Goal: Task Accomplishment & Management: Use online tool/utility

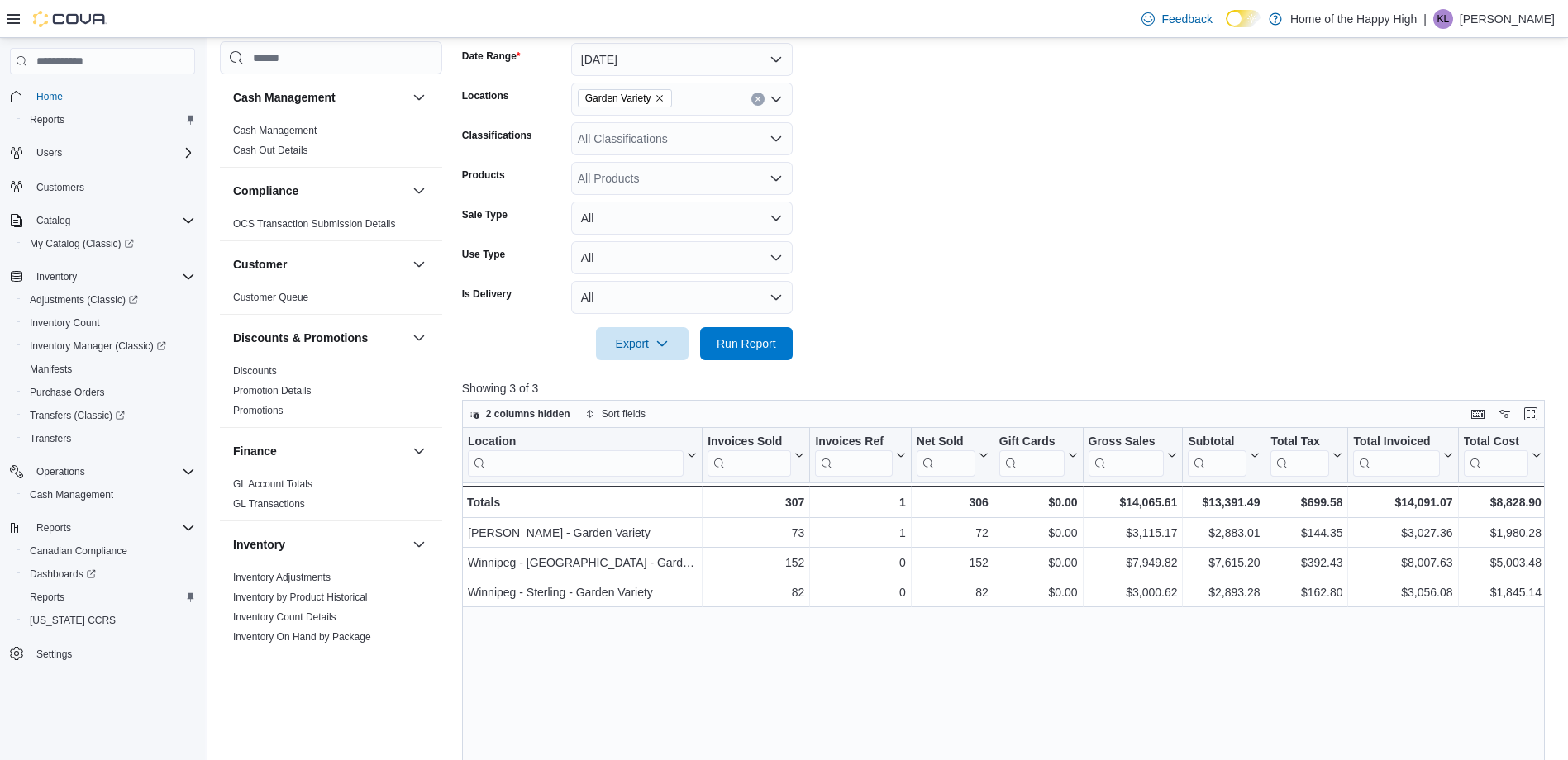
scroll to position [17, 0]
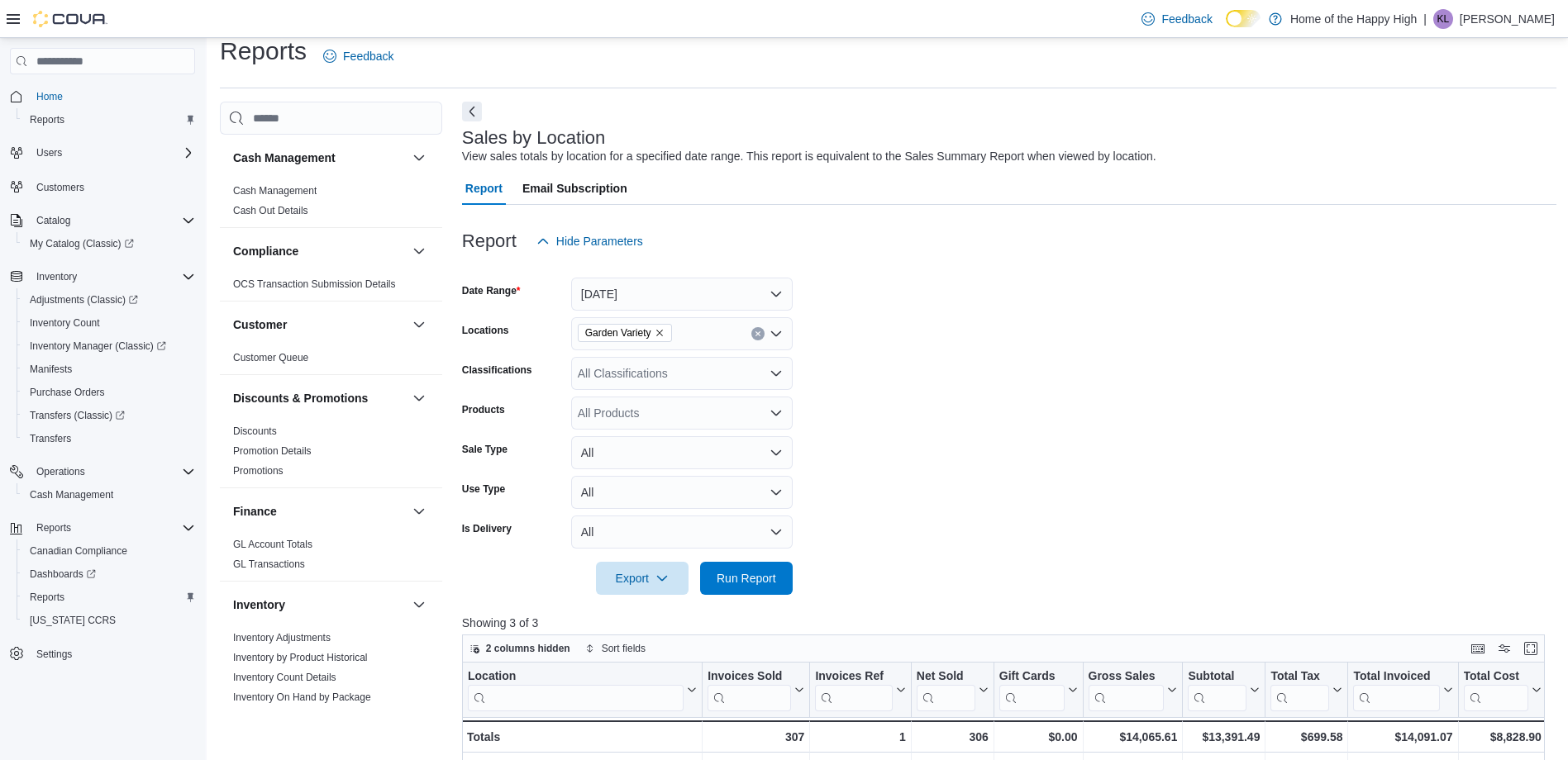
click at [1312, 361] on form "Date Range Yesterday Locations Garden Variety Classifications All Classificatio…" at bounding box center [1009, 426] width 1094 height 337
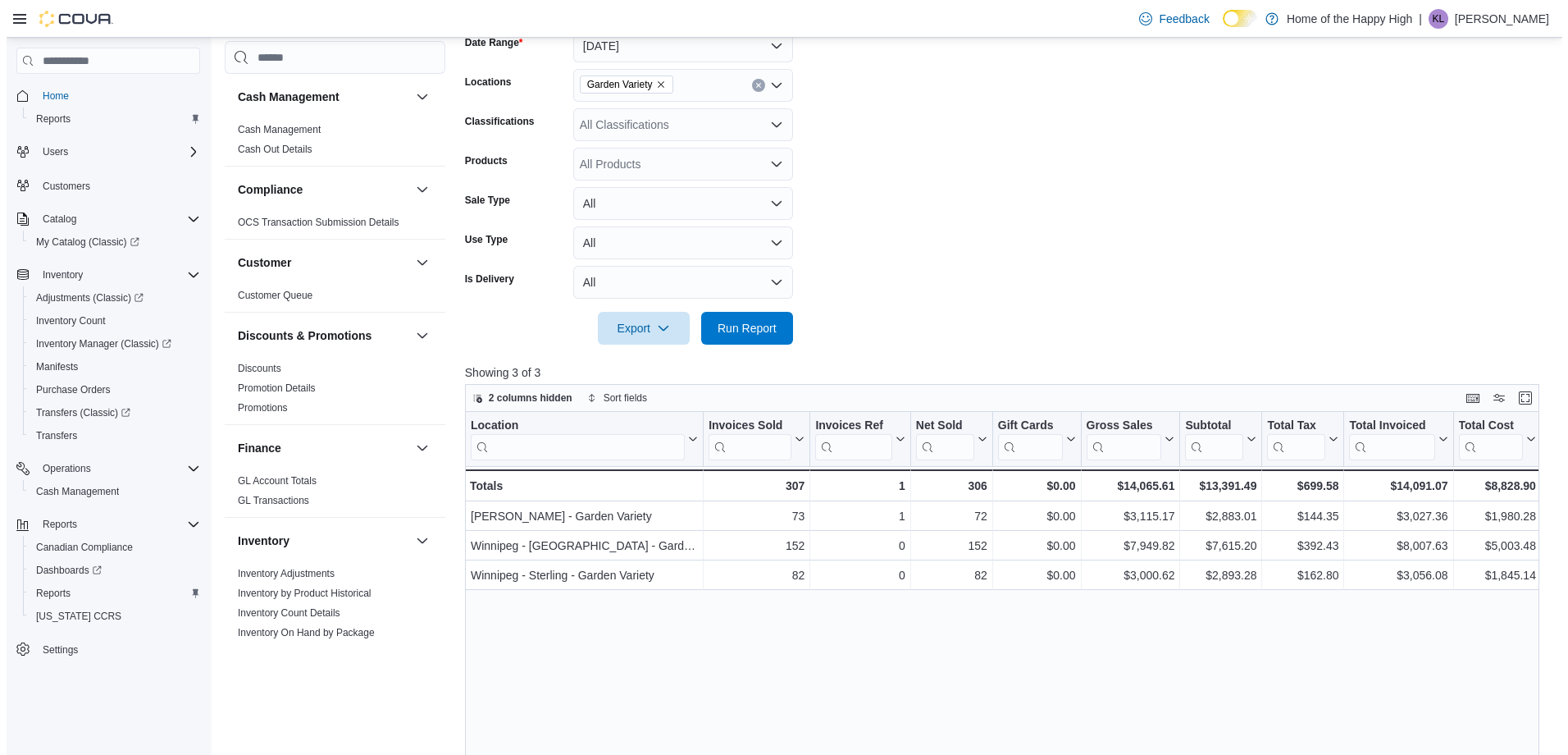
scroll to position [0, 0]
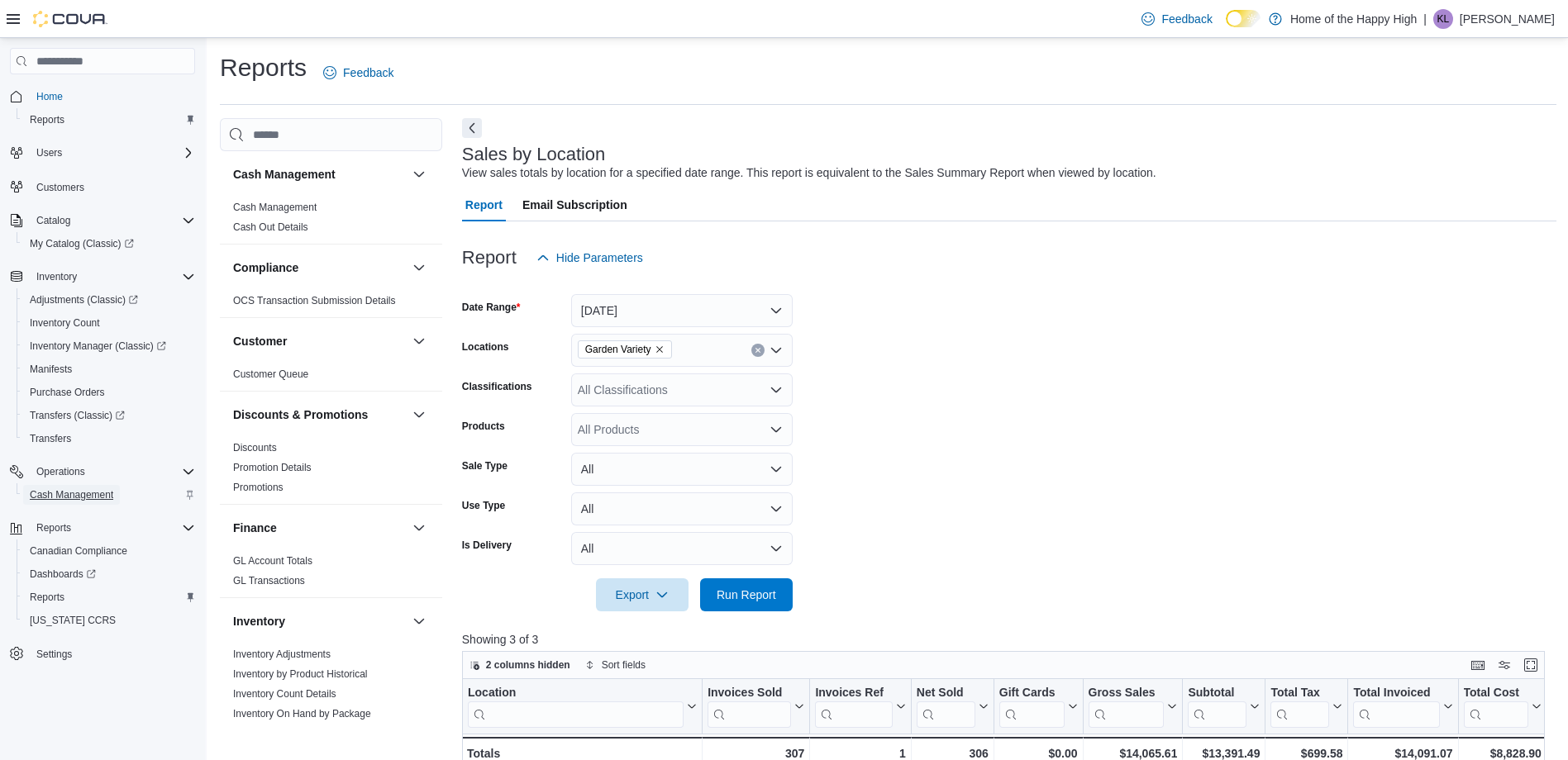
click at [97, 491] on span "Cash Management" at bounding box center [71, 495] width 83 height 13
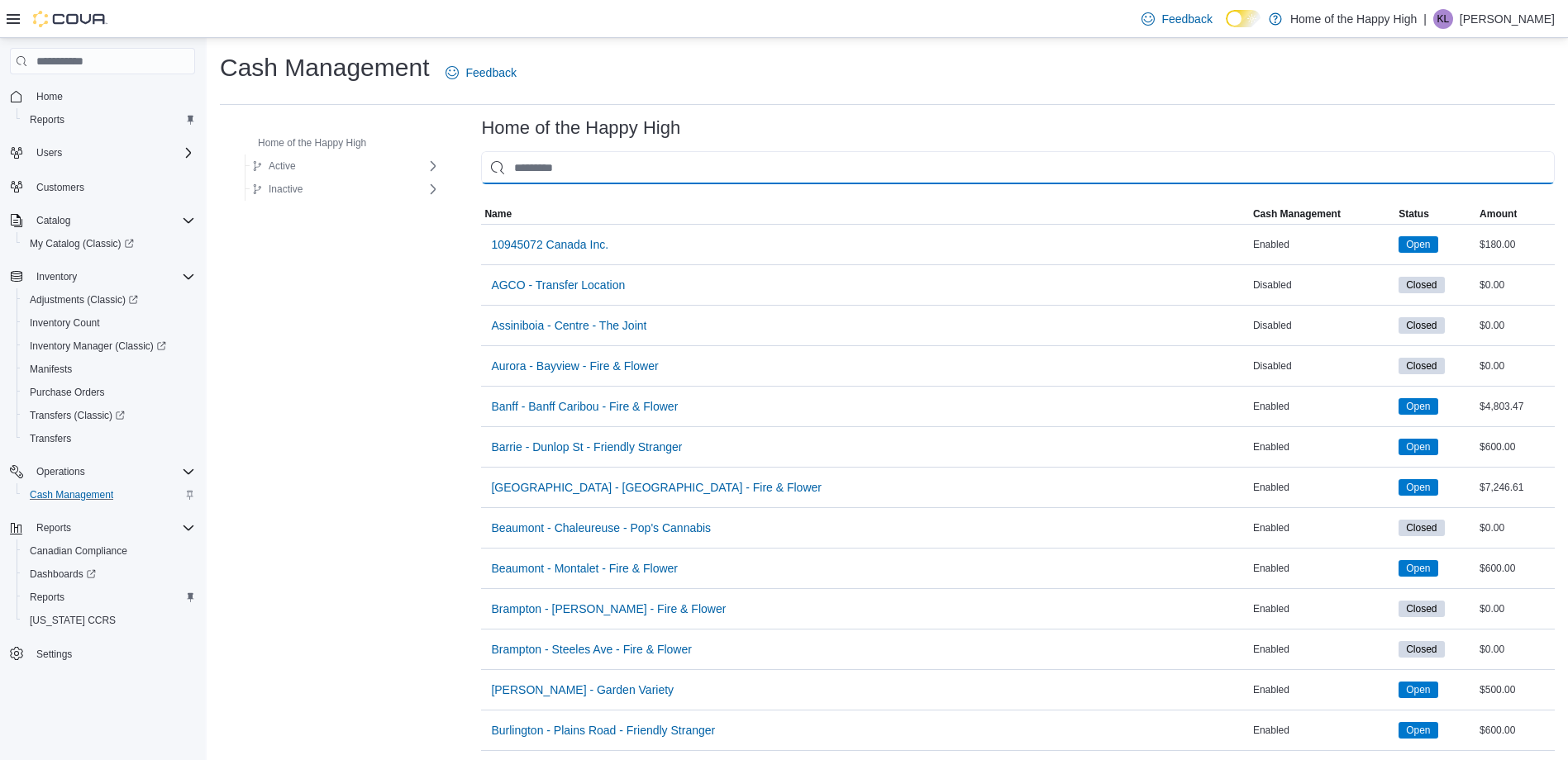
click at [573, 171] on input "This is a search bar. As you type, the results lower in the page will automatic…" at bounding box center [1017, 167] width 1073 height 33
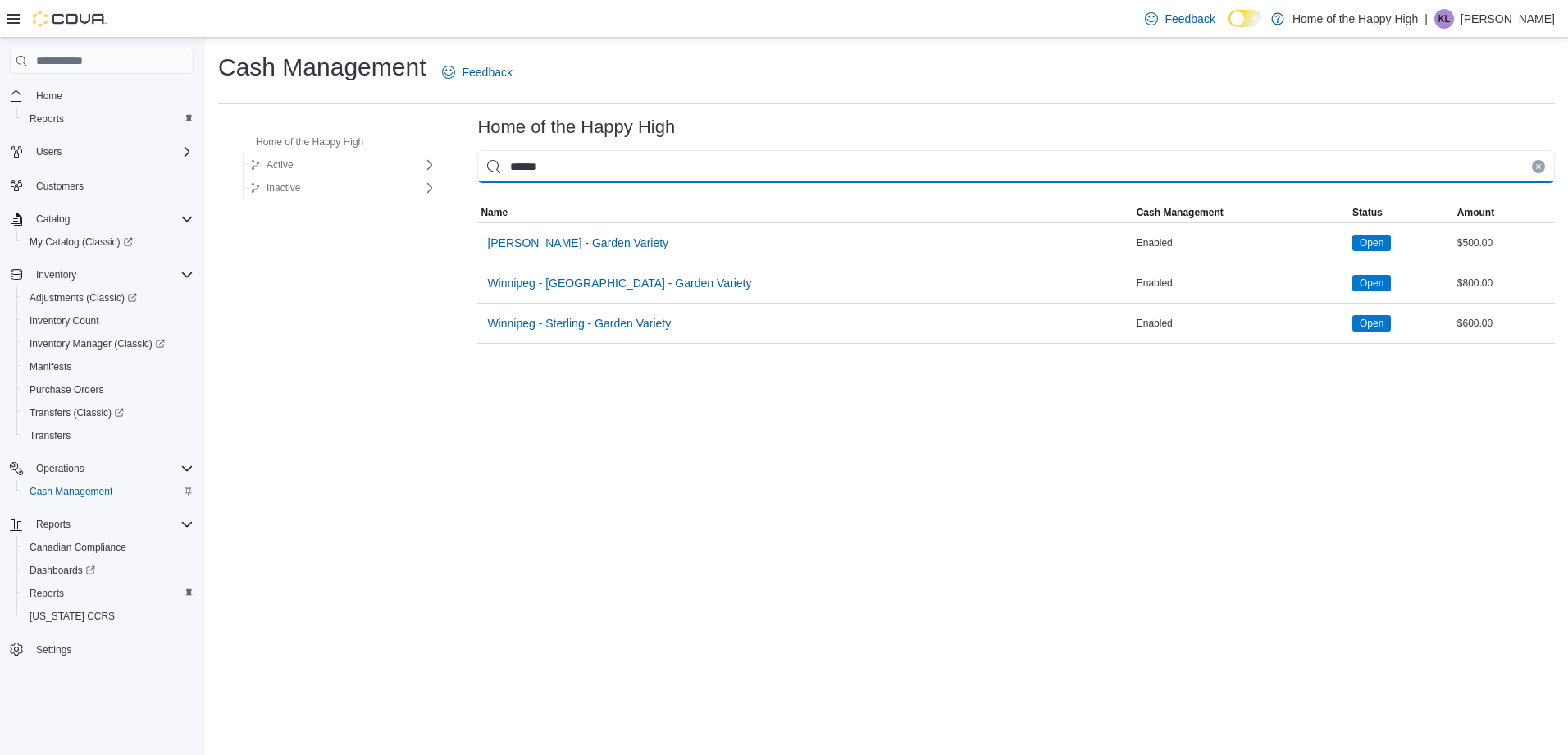
type input "******"
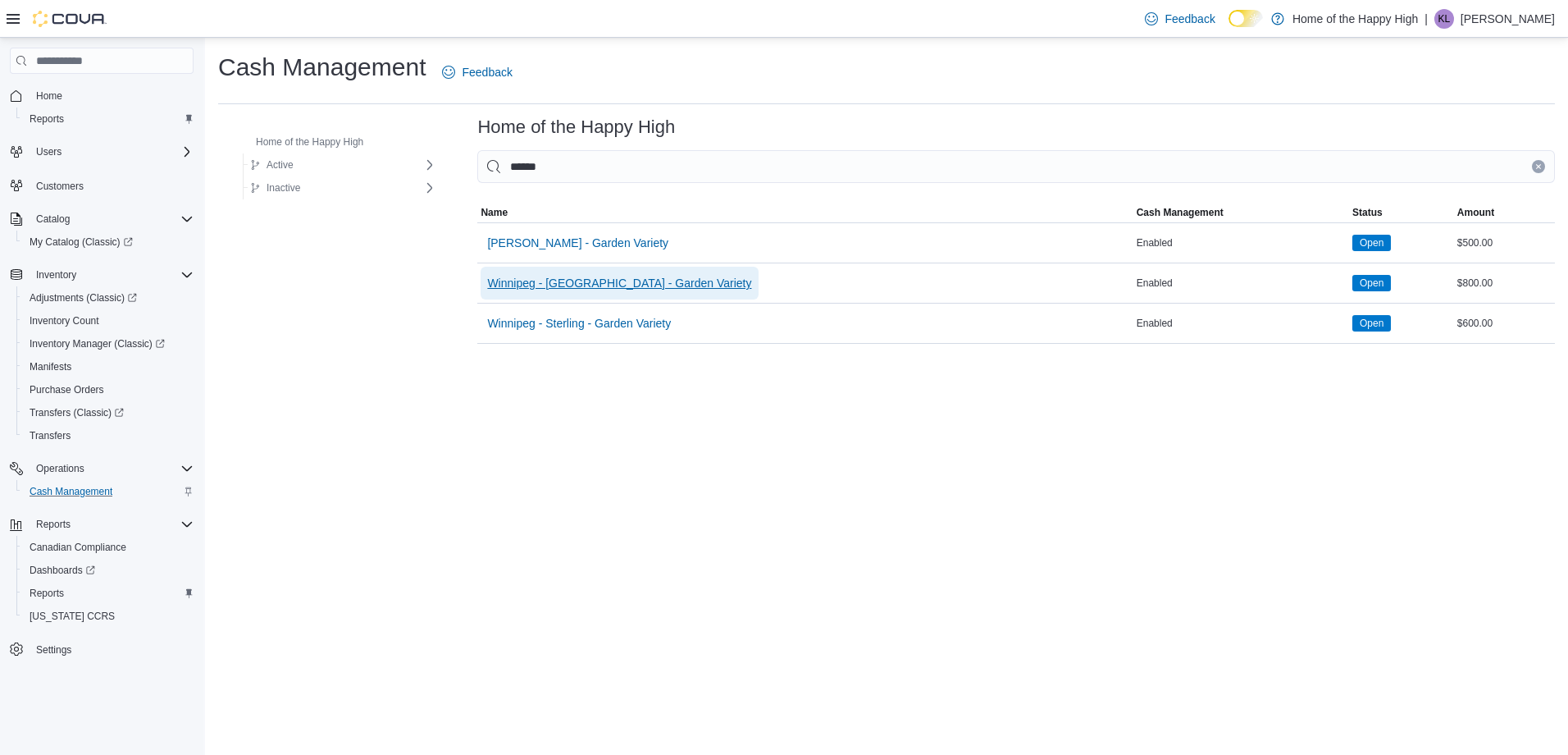
click at [559, 288] on span "Winnipeg - [GEOGRAPHIC_DATA] - Garden Variety" at bounding box center [619, 283] width 264 height 17
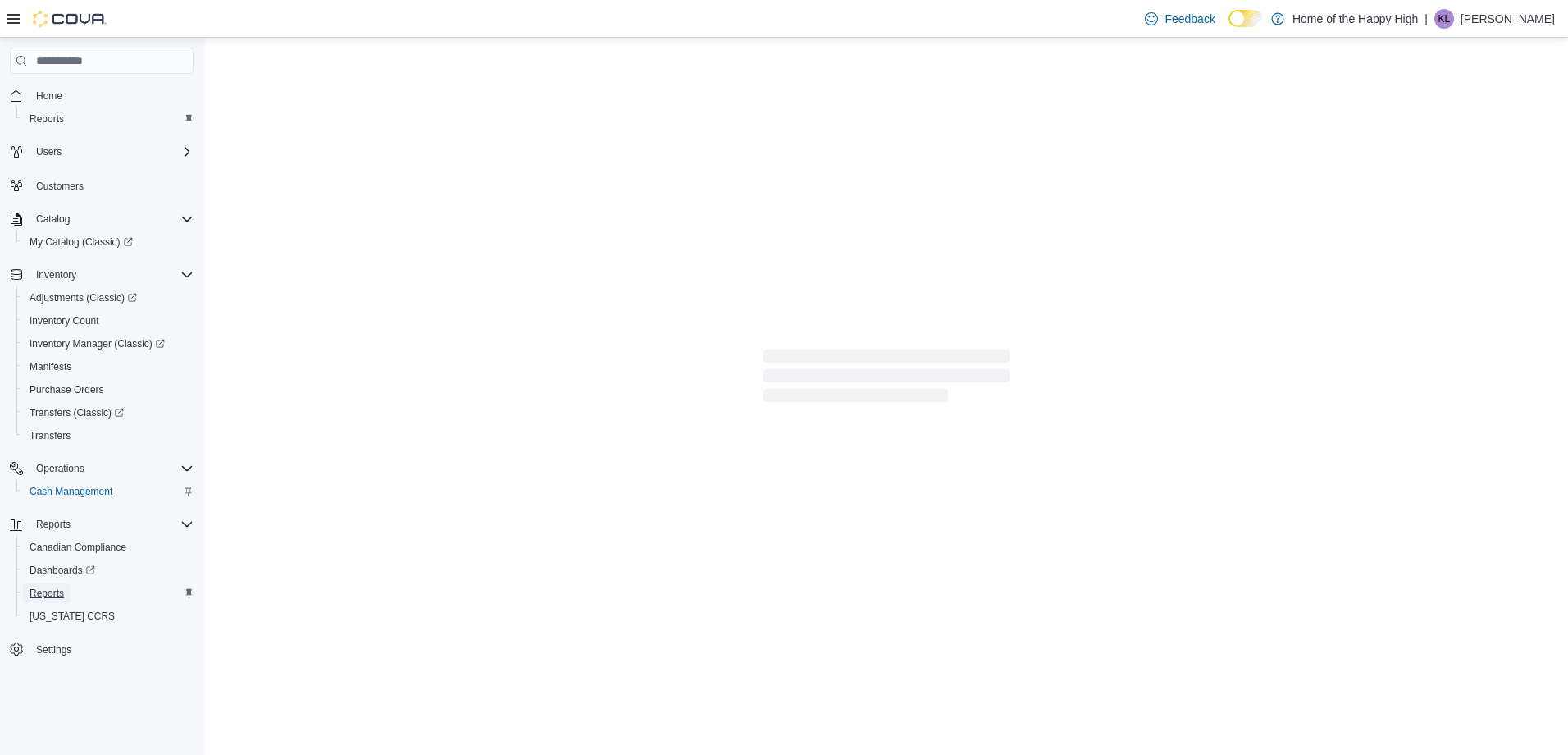
click at [43, 591] on span "Reports" at bounding box center [46, 593] width 34 height 13
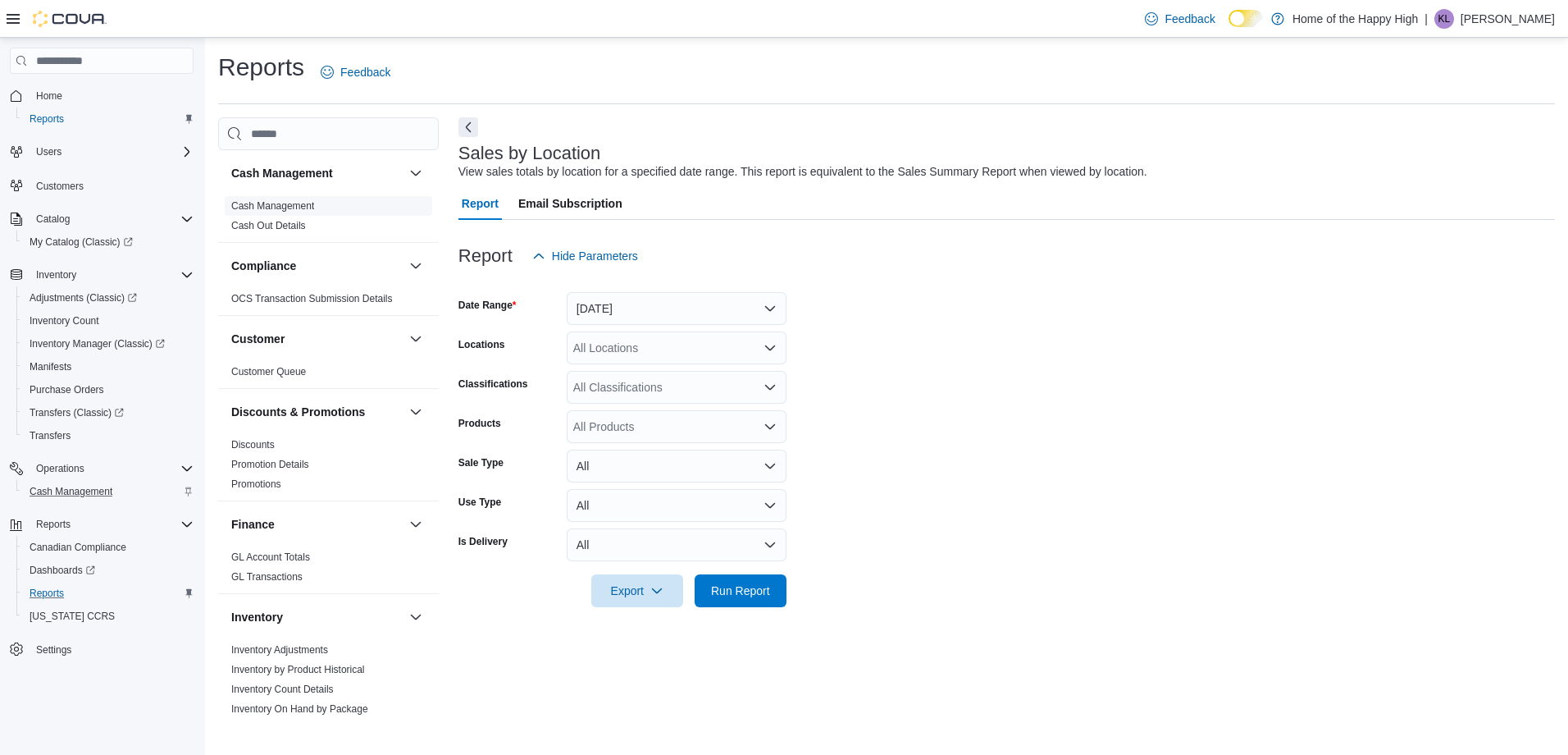
click at [272, 204] on link "Cash Management" at bounding box center [272, 206] width 83 height 12
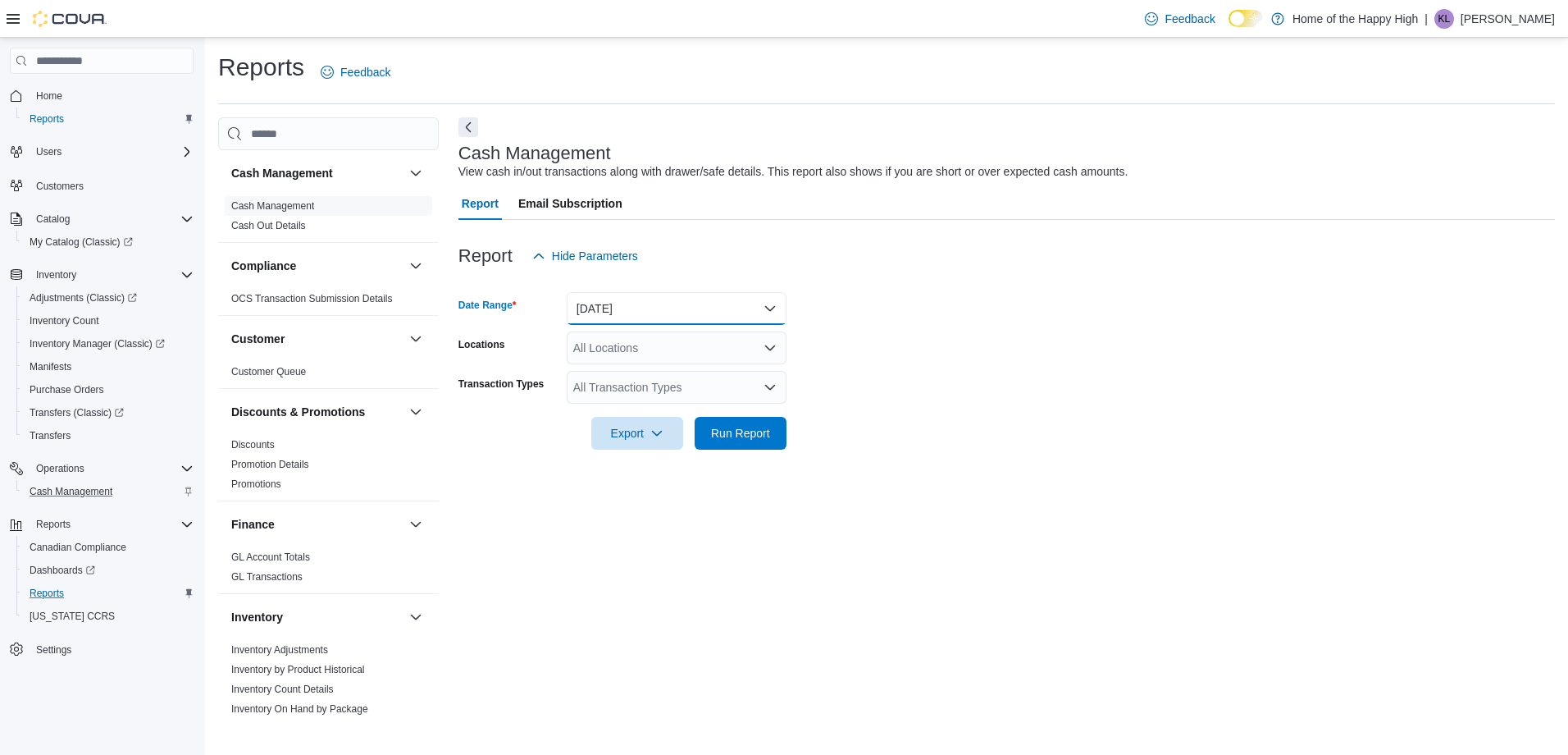
click at [671, 320] on button "[DATE]" at bounding box center [677, 308] width 220 height 33
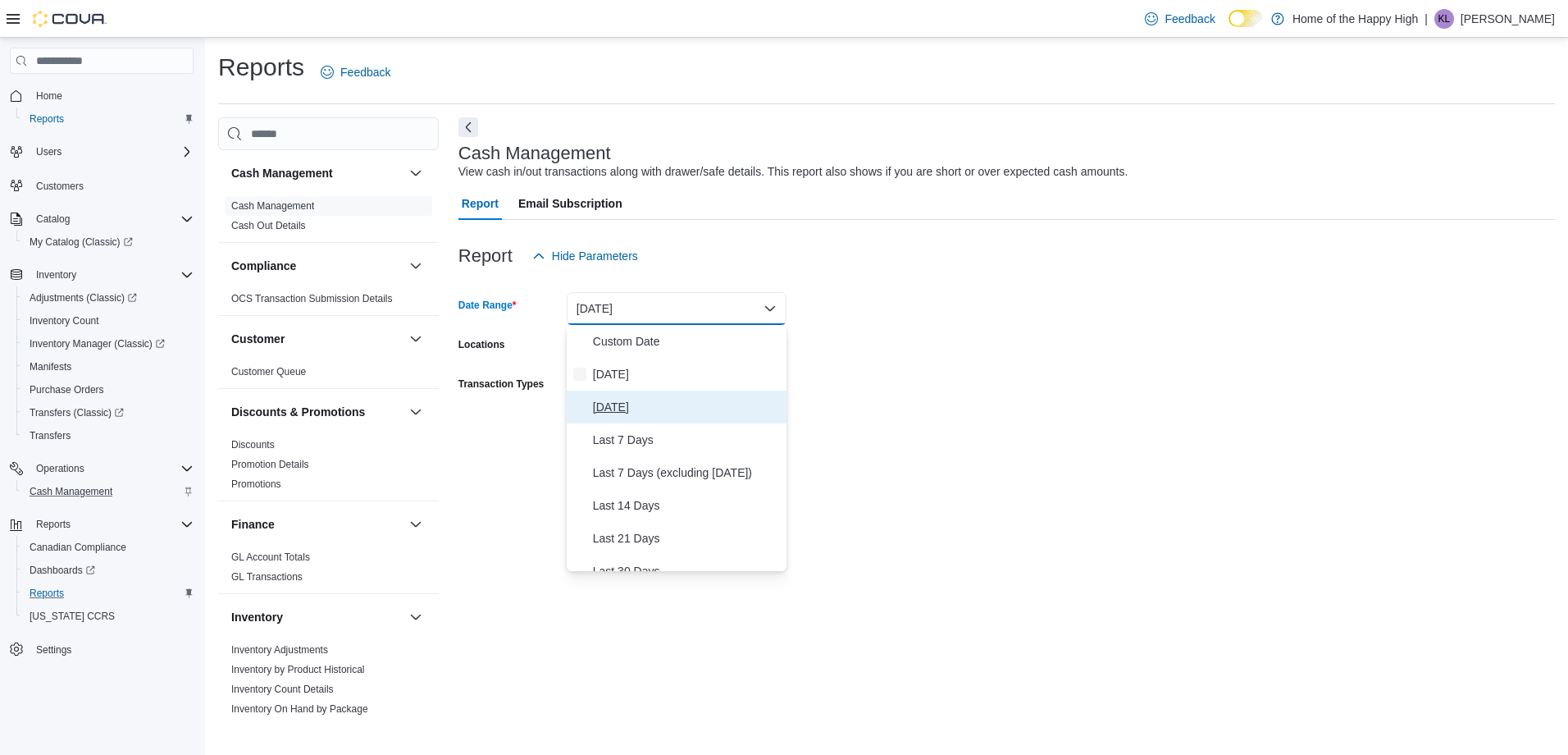
click at [648, 401] on span "[DATE]" at bounding box center [686, 407] width 187 height 20
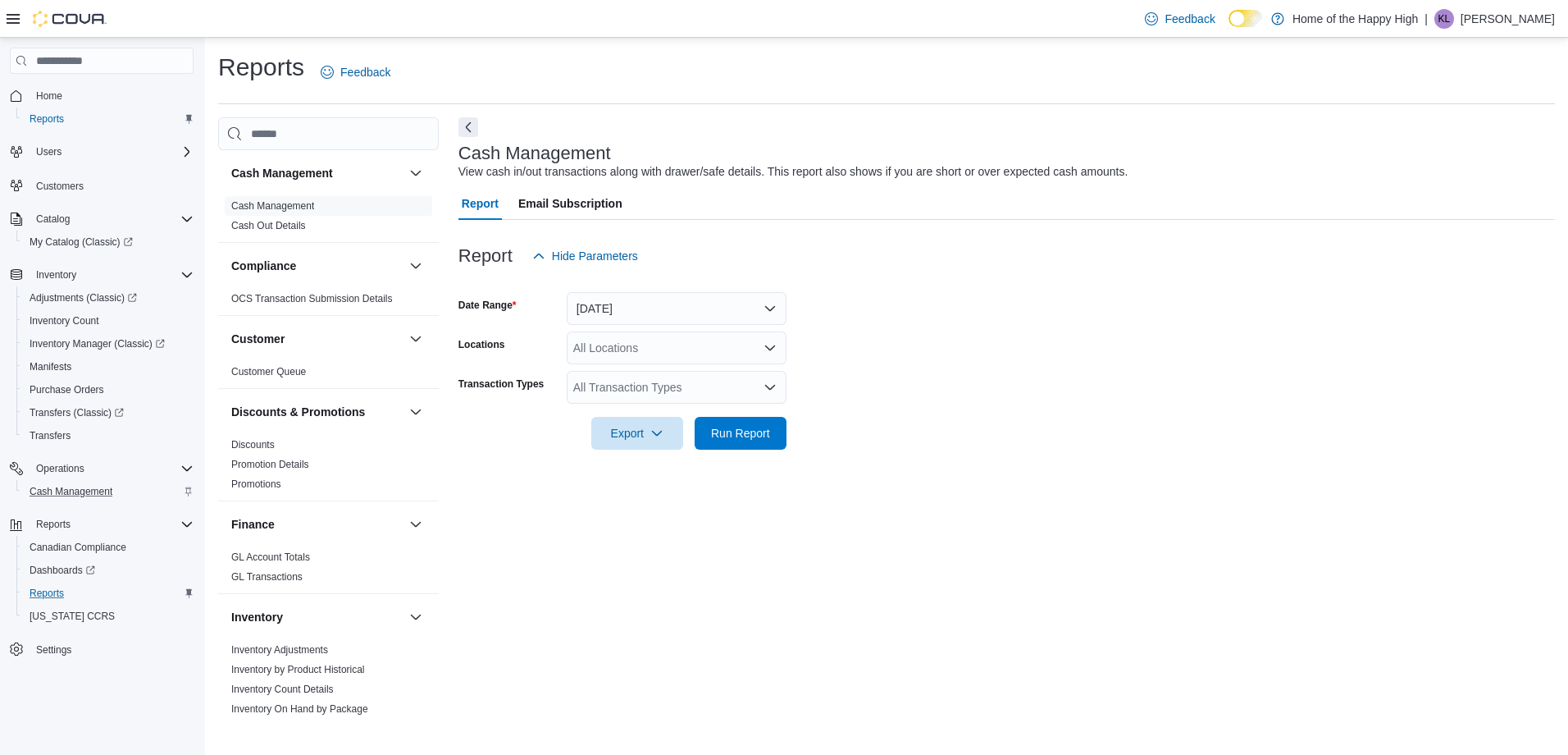
click at [653, 335] on div "All Locations" at bounding box center [677, 347] width 220 height 33
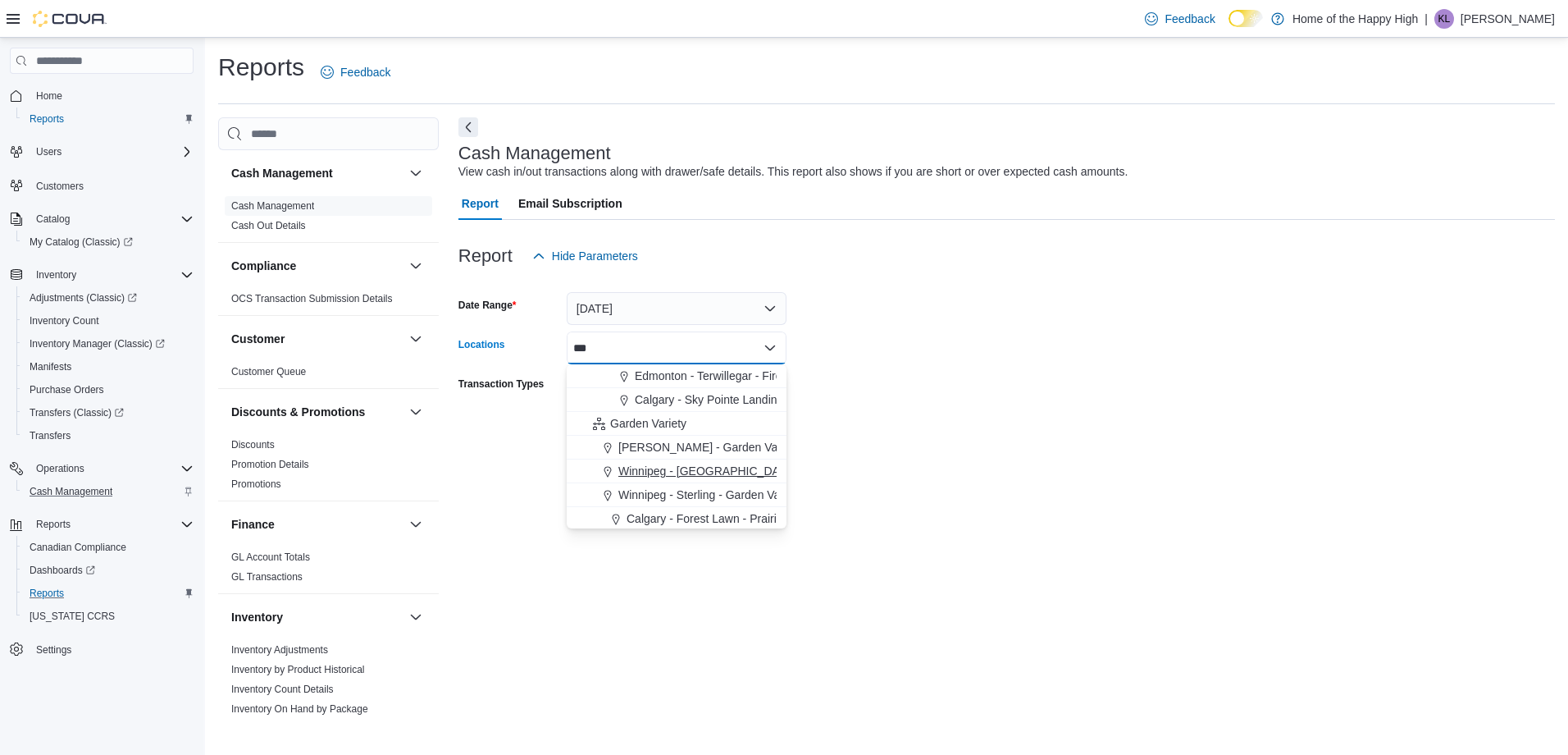
type input "***"
click at [731, 471] on span "Winnipeg - [GEOGRAPHIC_DATA] - Garden Variety" at bounding box center [751, 471] width 264 height 17
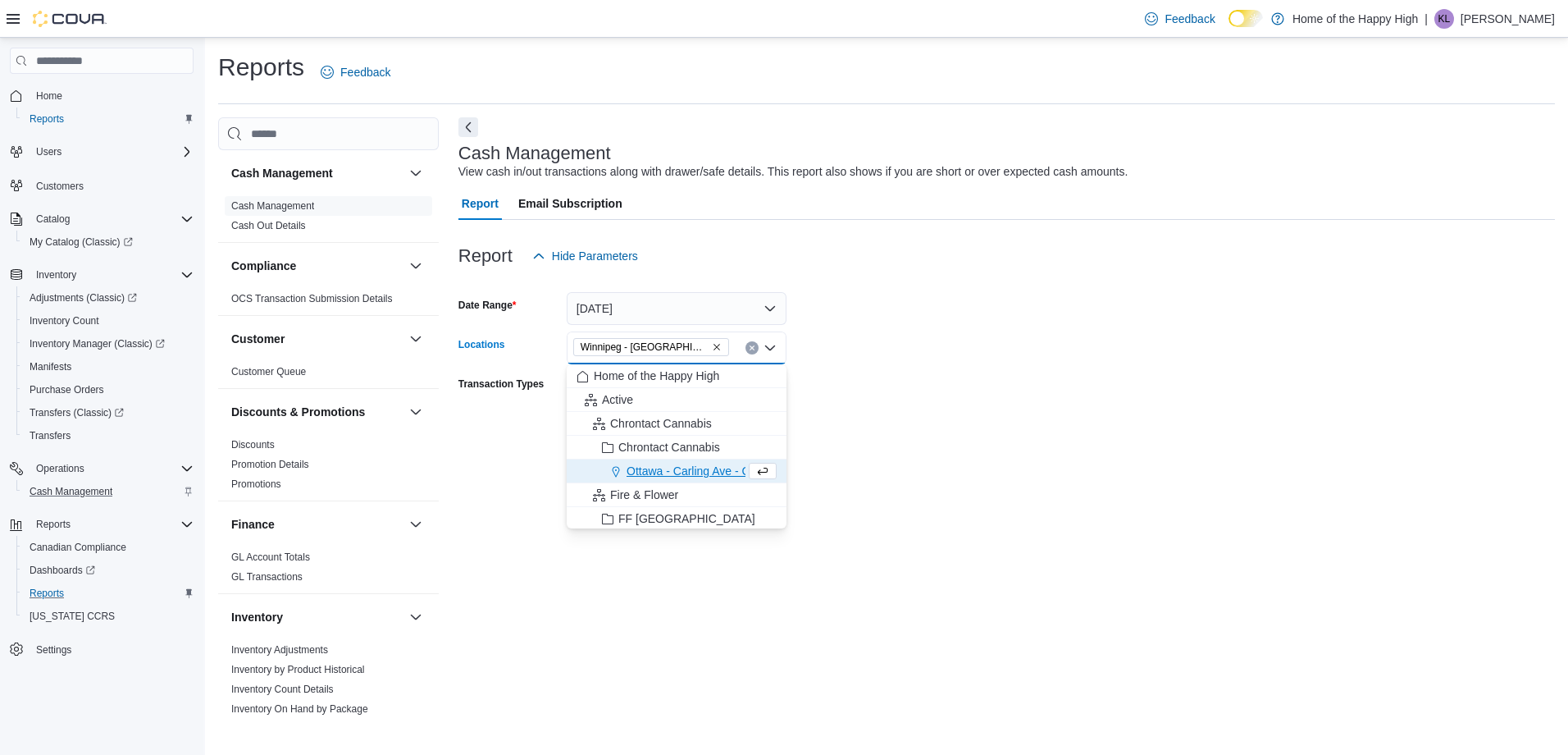
drag, startPoint x: 1006, startPoint y: 420, endPoint x: 910, endPoint y: 444, distance: 99.0
click at [1002, 419] on form "Date Range [DATE] Locations [GEOGRAPHIC_DATA] - [GEOGRAPHIC_DATA] - Garden Vari…" at bounding box center [1007, 360] width 1097 height 177
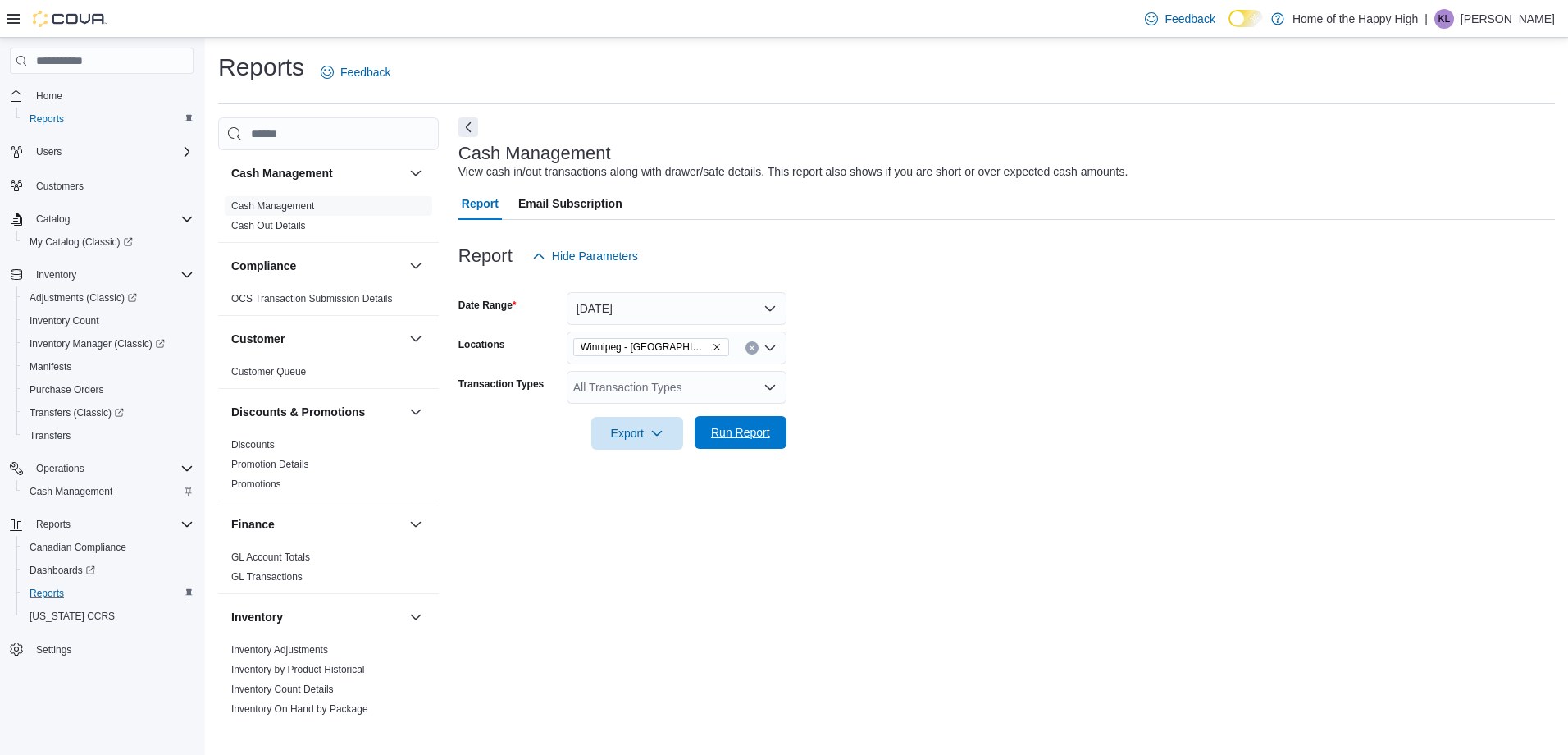
click at [758, 434] on span "Run Report" at bounding box center [741, 432] width 59 height 17
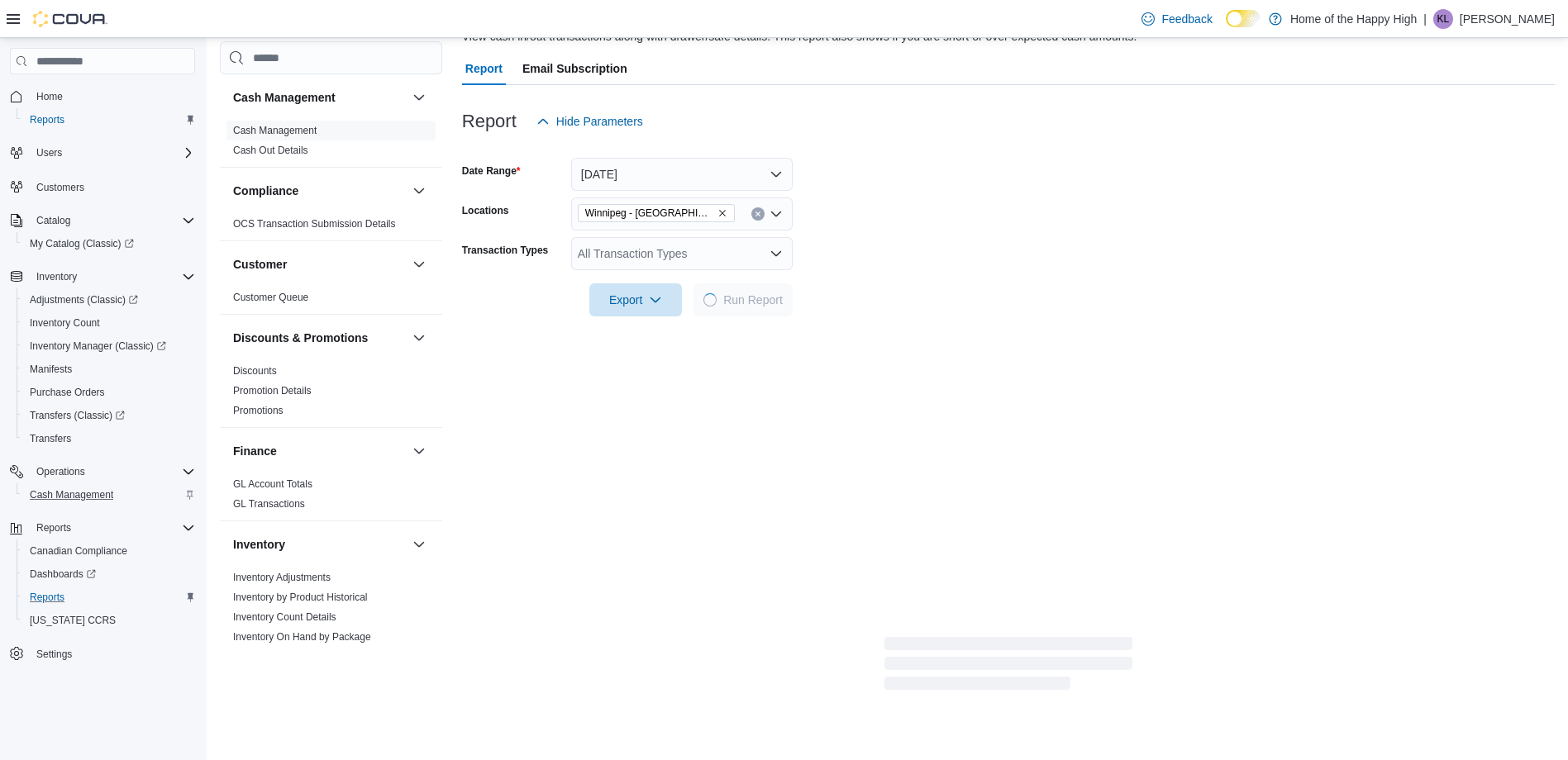
scroll to position [165, 0]
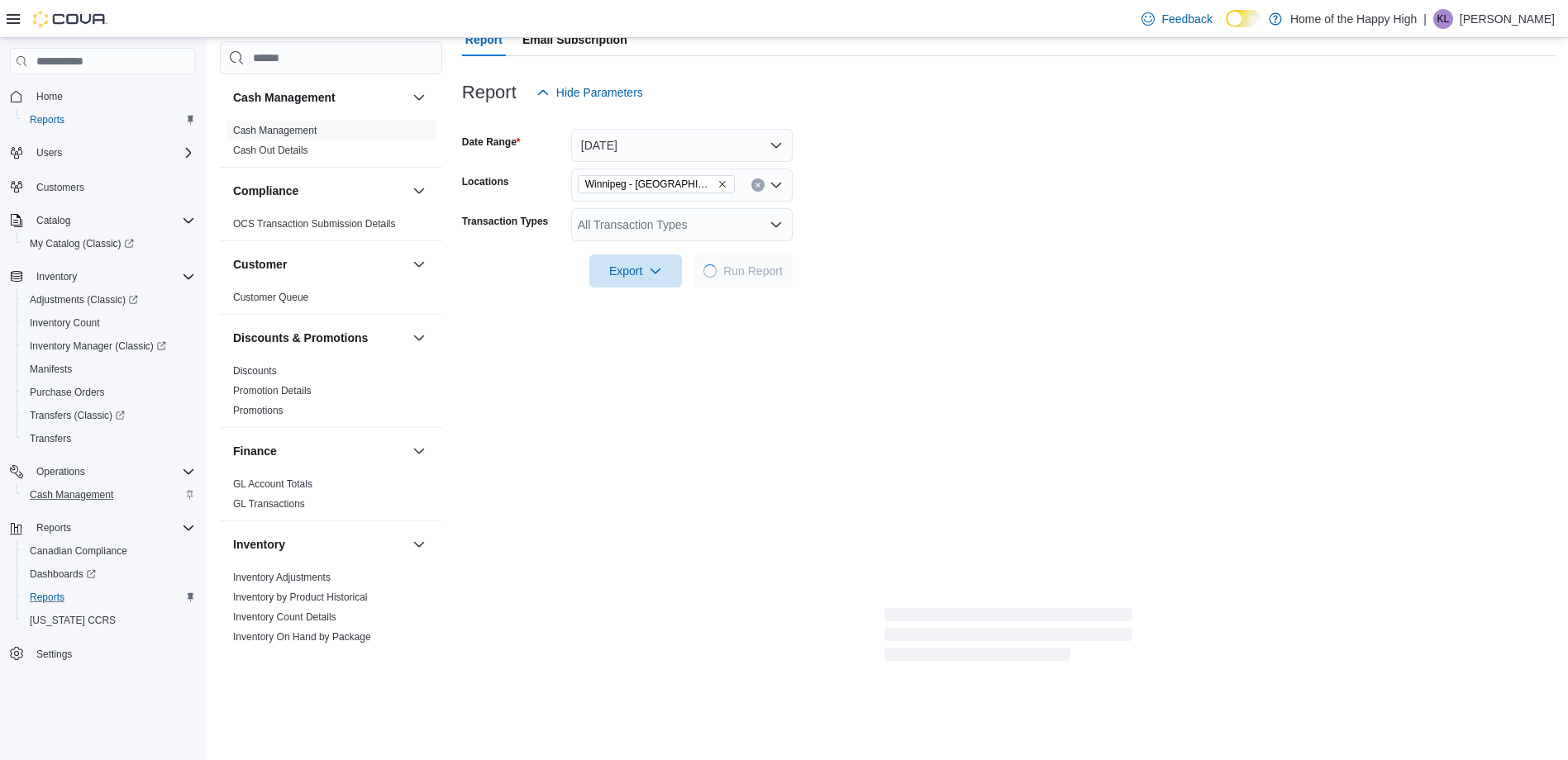
click at [947, 203] on form "Date Range [DATE] Locations [GEOGRAPHIC_DATA] - [GEOGRAPHIC_DATA] - Garden Vari…" at bounding box center [1008, 198] width 1092 height 178
click at [639, 150] on button "[DATE]" at bounding box center [682, 144] width 222 height 33
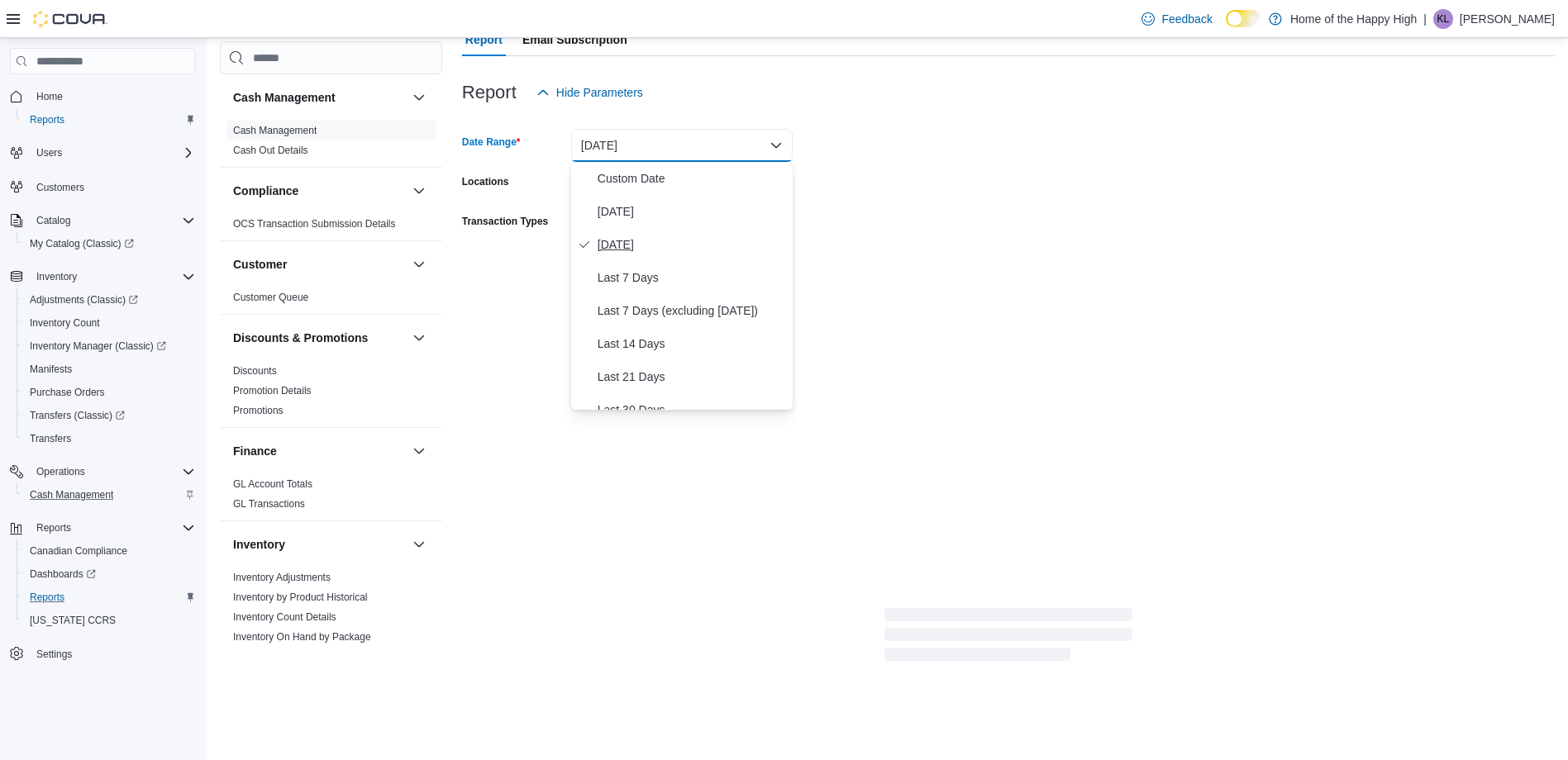
click at [624, 240] on span "[DATE]" at bounding box center [692, 244] width 188 height 20
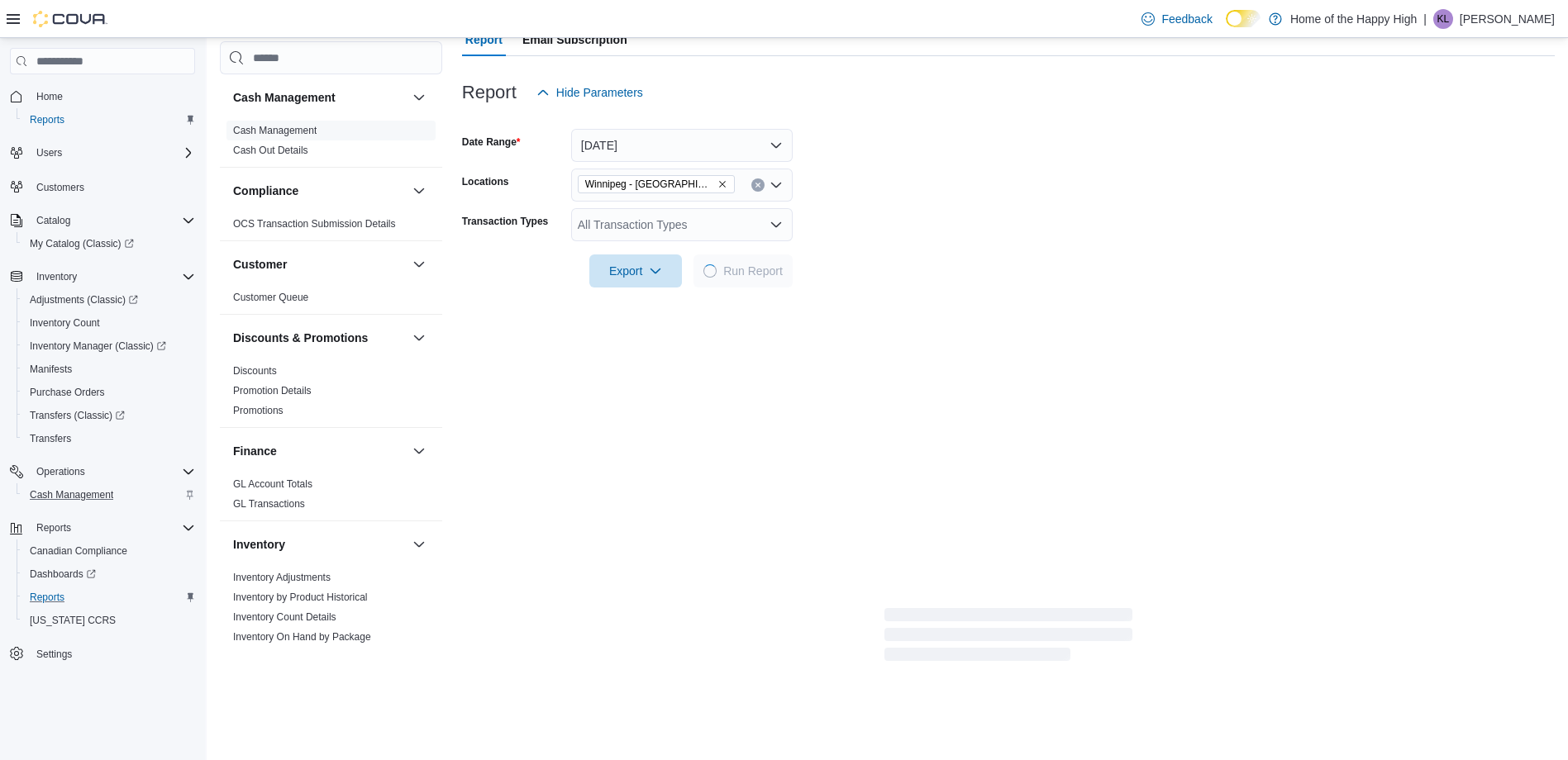
click at [1232, 247] on div at bounding box center [1008, 248] width 1092 height 13
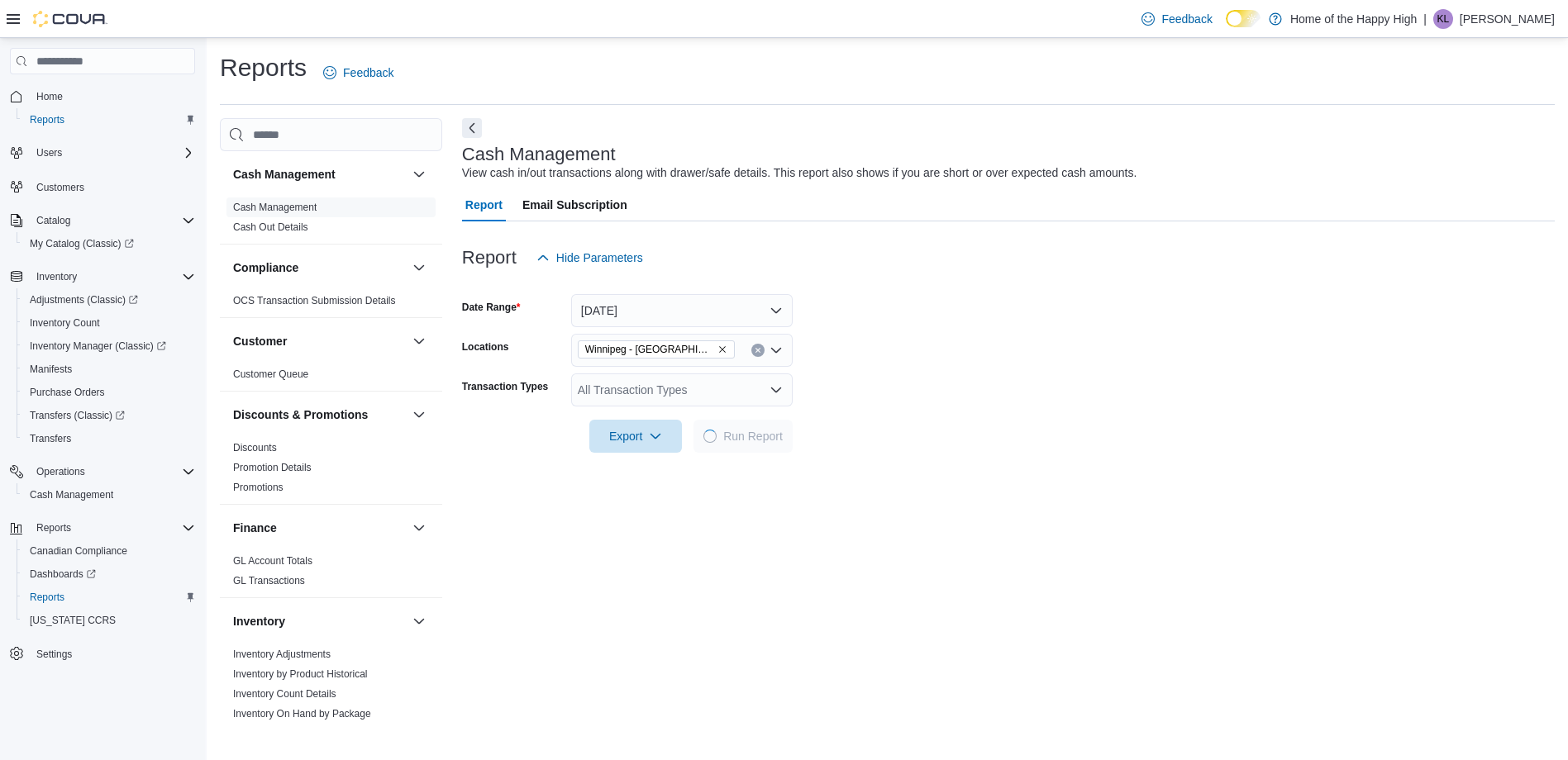
click at [902, 402] on form "Date Range [DATE] Locations [GEOGRAPHIC_DATA] - [GEOGRAPHIC_DATA] - Garden Vari…" at bounding box center [1008, 363] width 1092 height 178
click at [241, 446] on link "Discounts" at bounding box center [255, 448] width 44 height 12
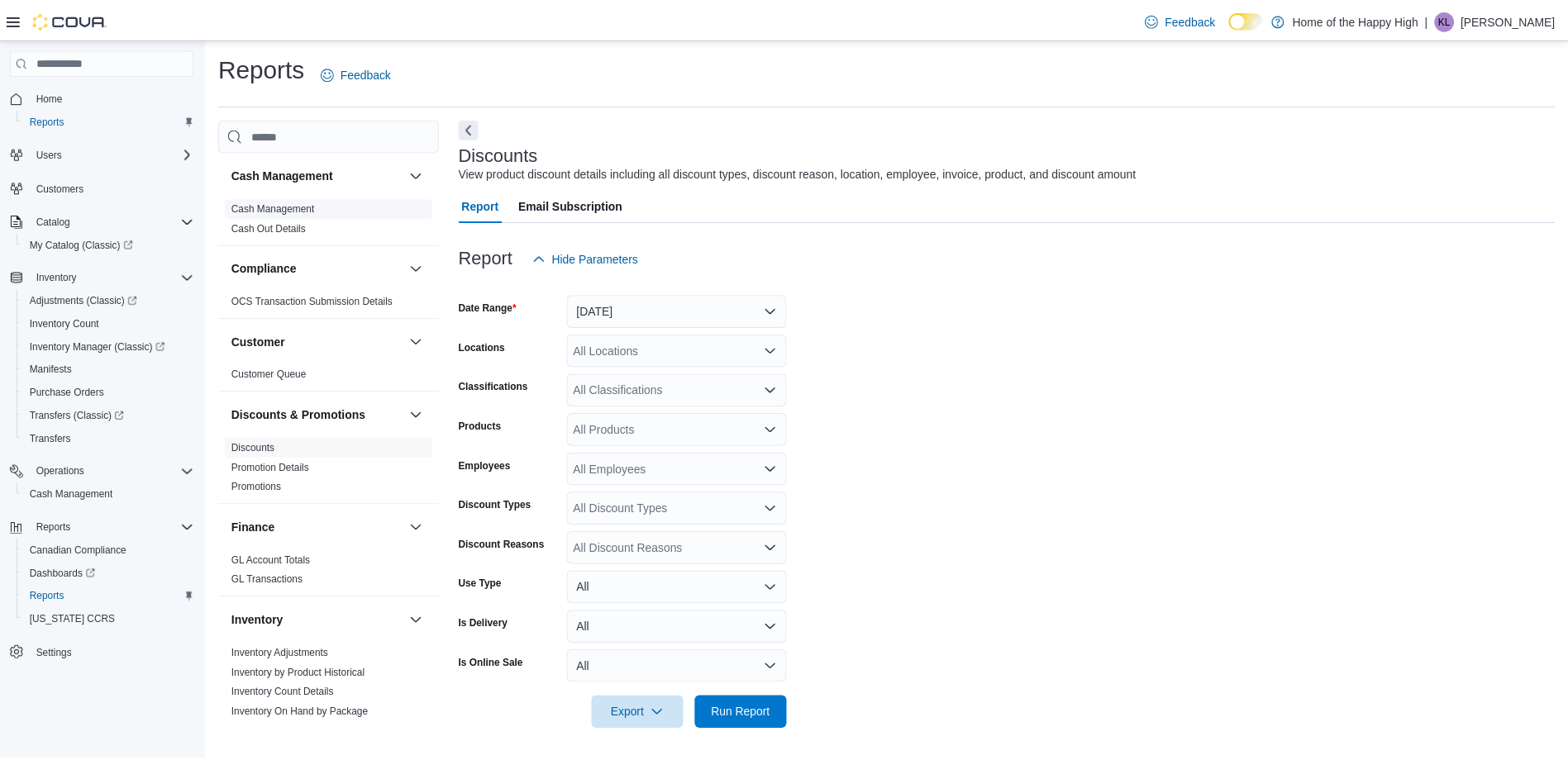
scroll to position [3, 0]
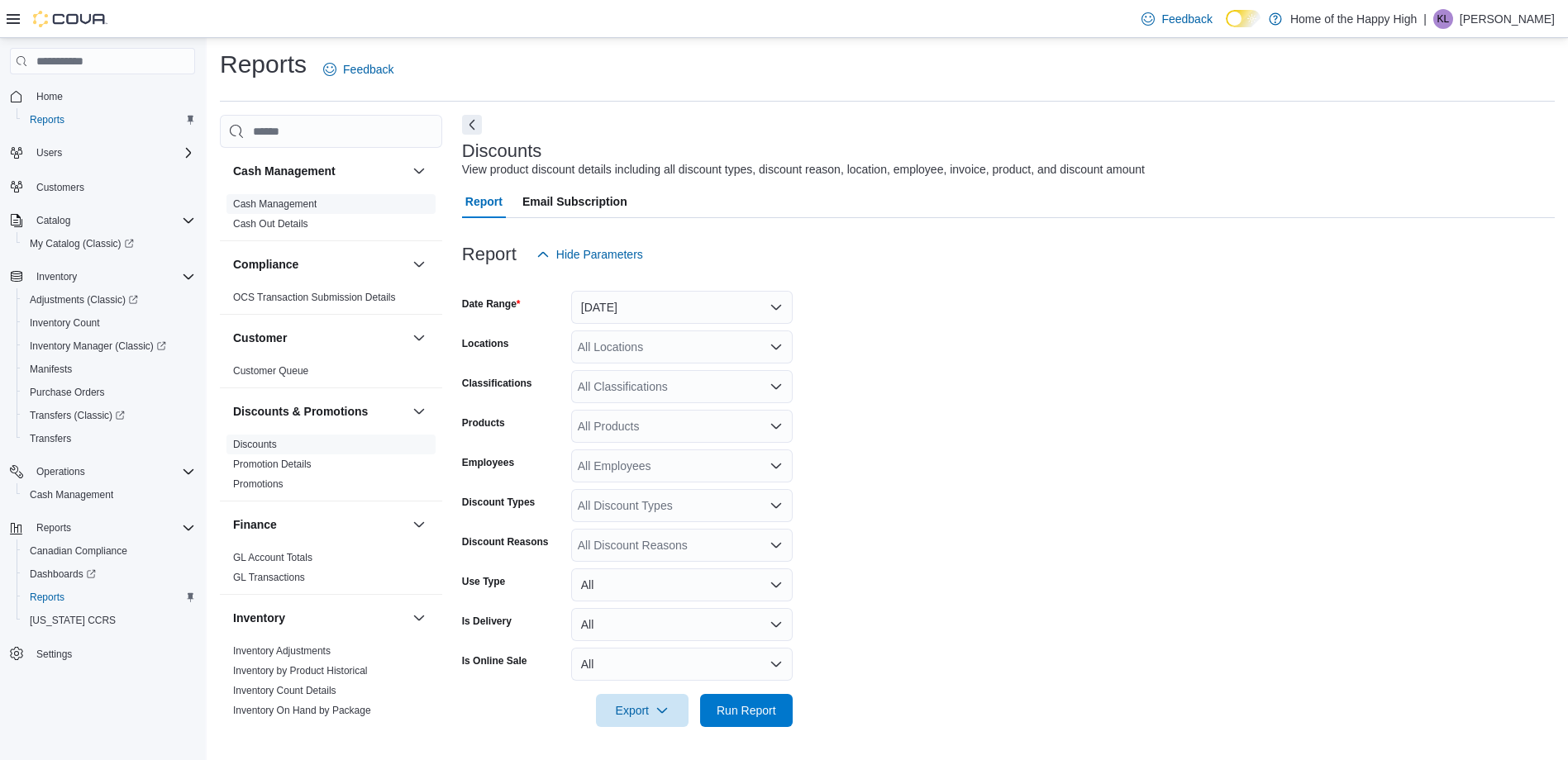
click at [312, 207] on link "Cash Management" at bounding box center [274, 204] width 83 height 12
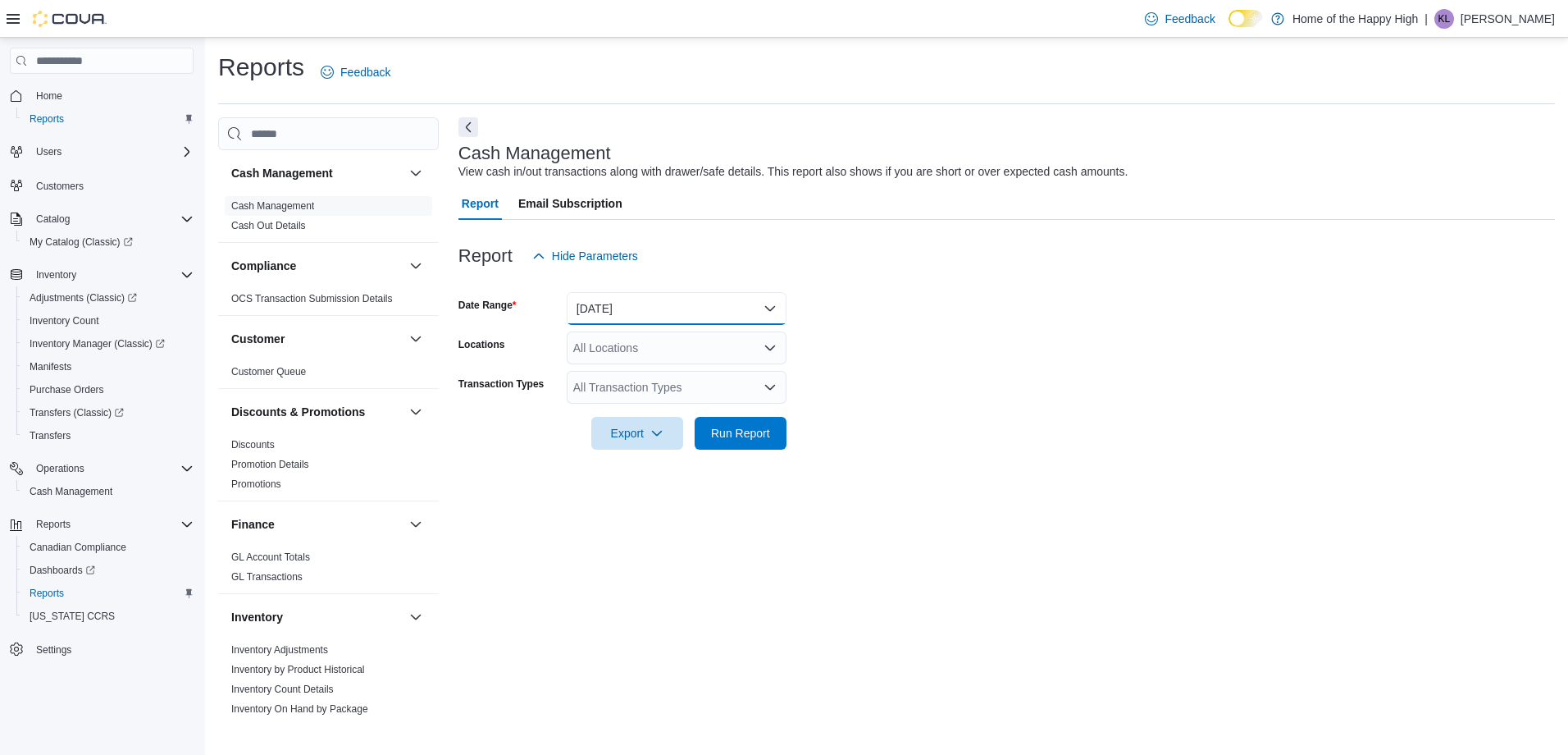
click at [637, 310] on button "[DATE]" at bounding box center [677, 308] width 220 height 33
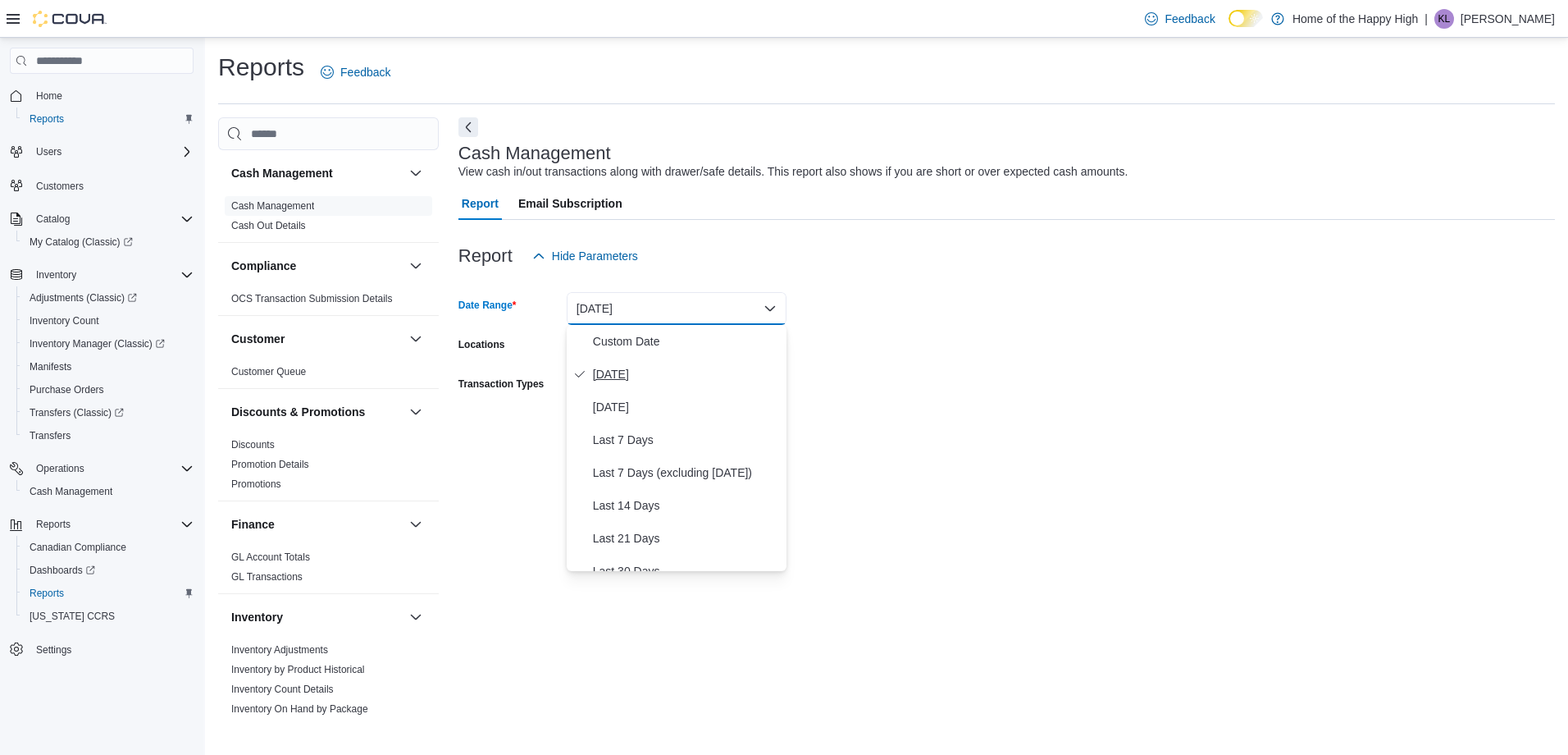
click at [643, 380] on span "[DATE]" at bounding box center [686, 375] width 187 height 20
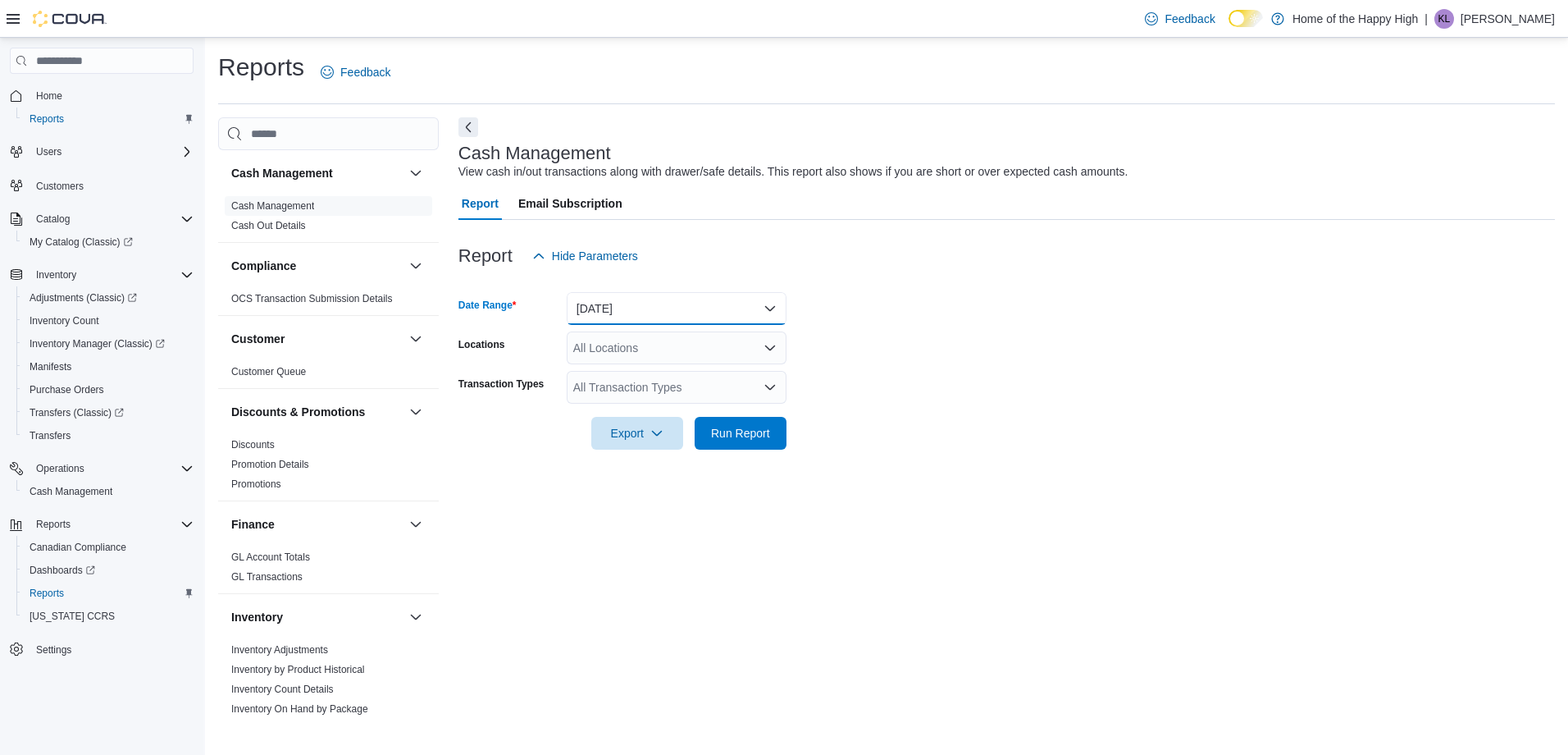
click at [628, 318] on button "[DATE]" at bounding box center [677, 308] width 220 height 33
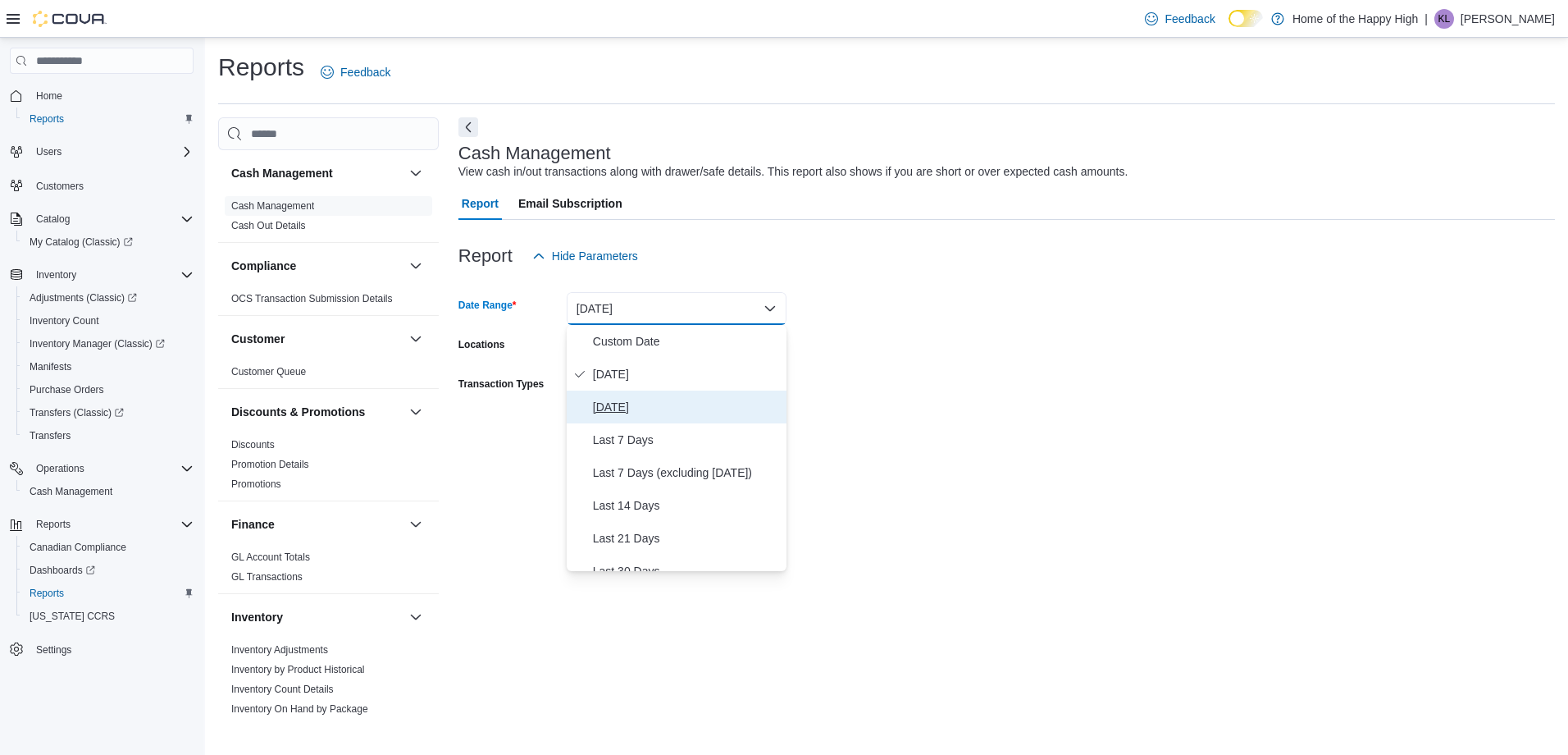
click at [638, 410] on span "[DATE]" at bounding box center [686, 407] width 187 height 20
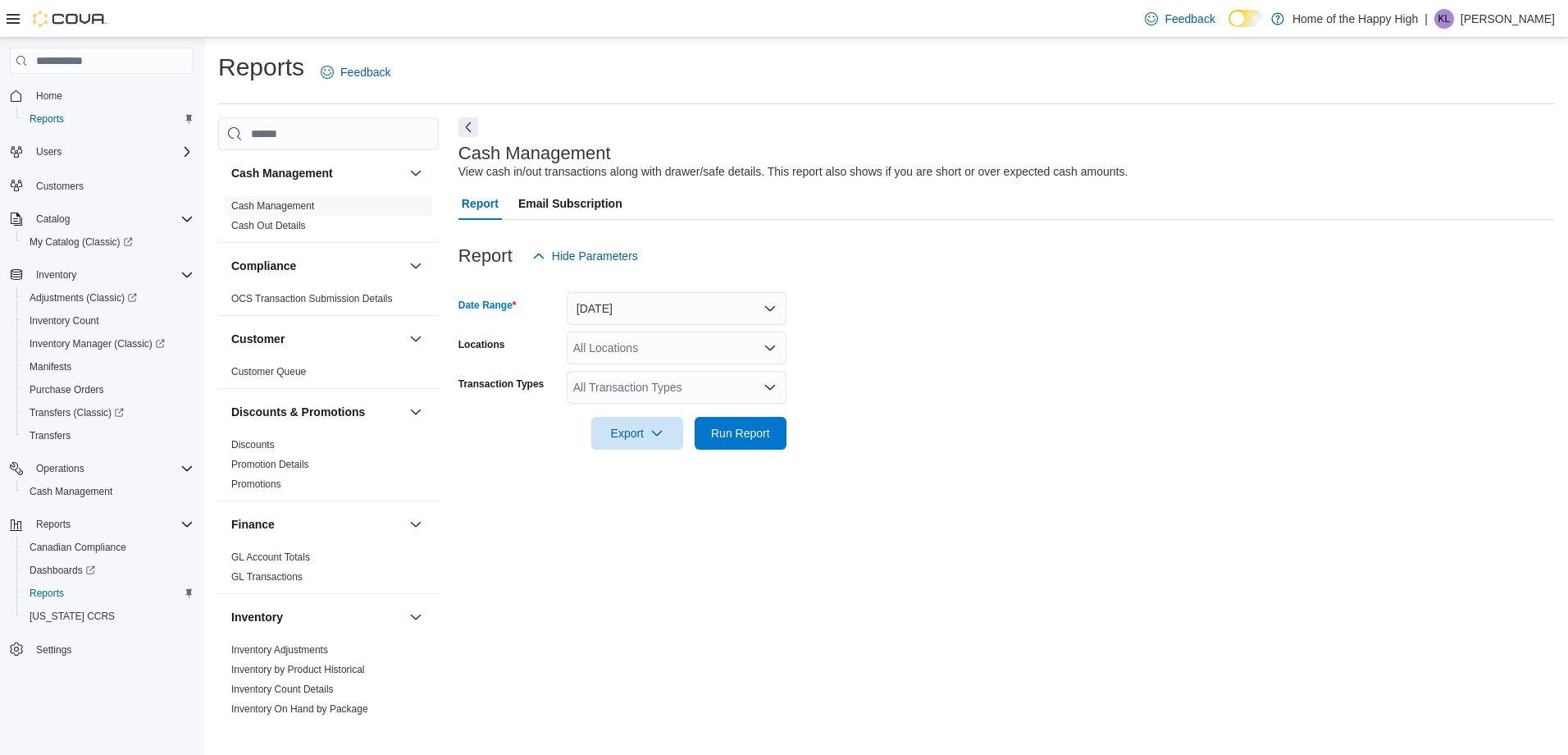
click at [623, 355] on div "All Locations" at bounding box center [677, 347] width 220 height 33
type input "****"
click at [666, 383] on span "Winnipeg - [GEOGRAPHIC_DATA] - Garden Variety" at bounding box center [751, 376] width 264 height 17
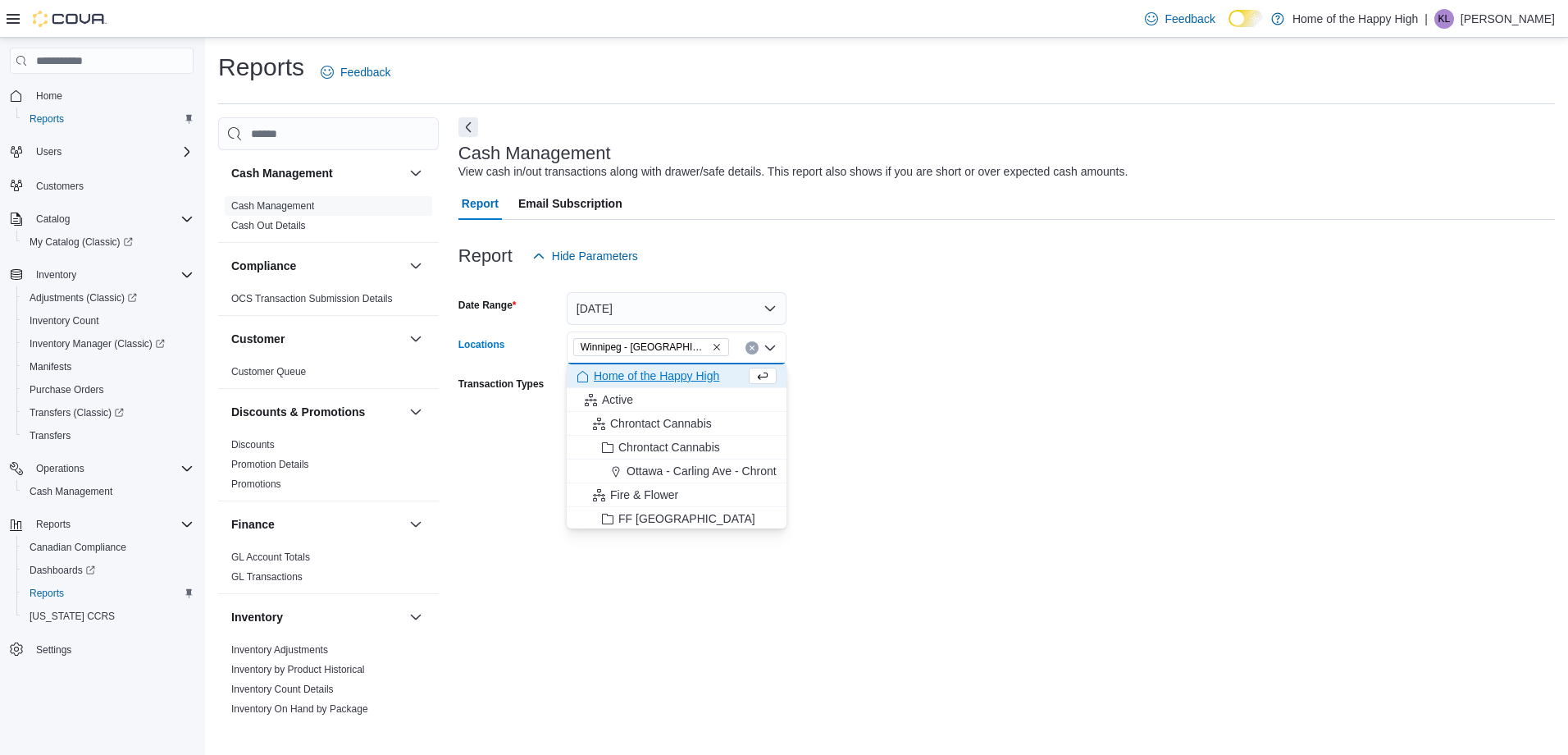
drag, startPoint x: 875, startPoint y: 421, endPoint x: 862, endPoint y: 427, distance: 14.3
click at [876, 421] on form "Date Range [DATE] Locations [GEOGRAPHIC_DATA] - [GEOGRAPHIC_DATA] - Garden Vari…" at bounding box center [1007, 360] width 1097 height 177
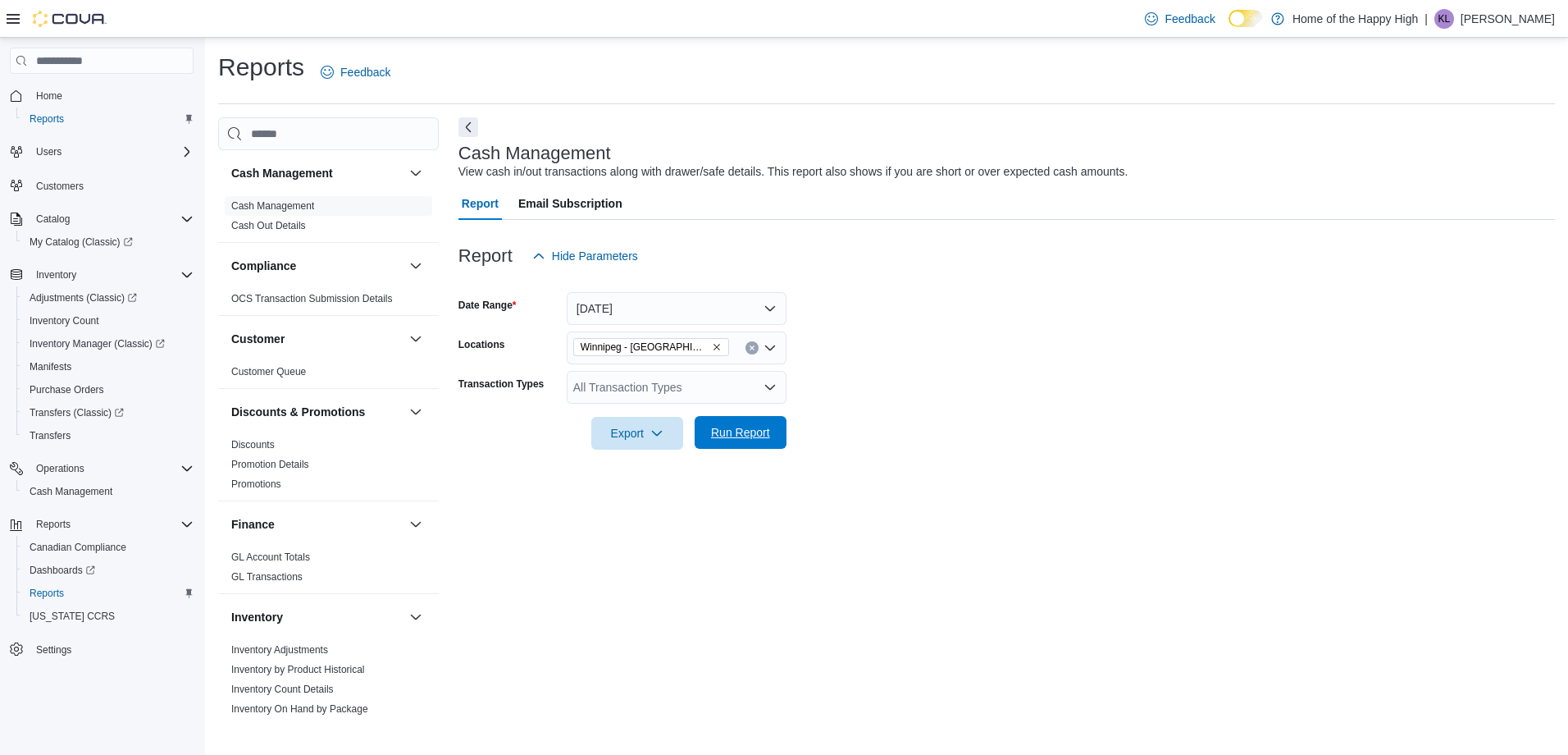
click at [747, 424] on span "Run Report" at bounding box center [741, 432] width 73 height 33
click at [749, 438] on span "Run Report" at bounding box center [741, 432] width 59 height 17
click at [1156, 371] on form "Date Range Today Locations All Locations Transaction Types All Transaction Type…" at bounding box center [1007, 360] width 1097 height 177
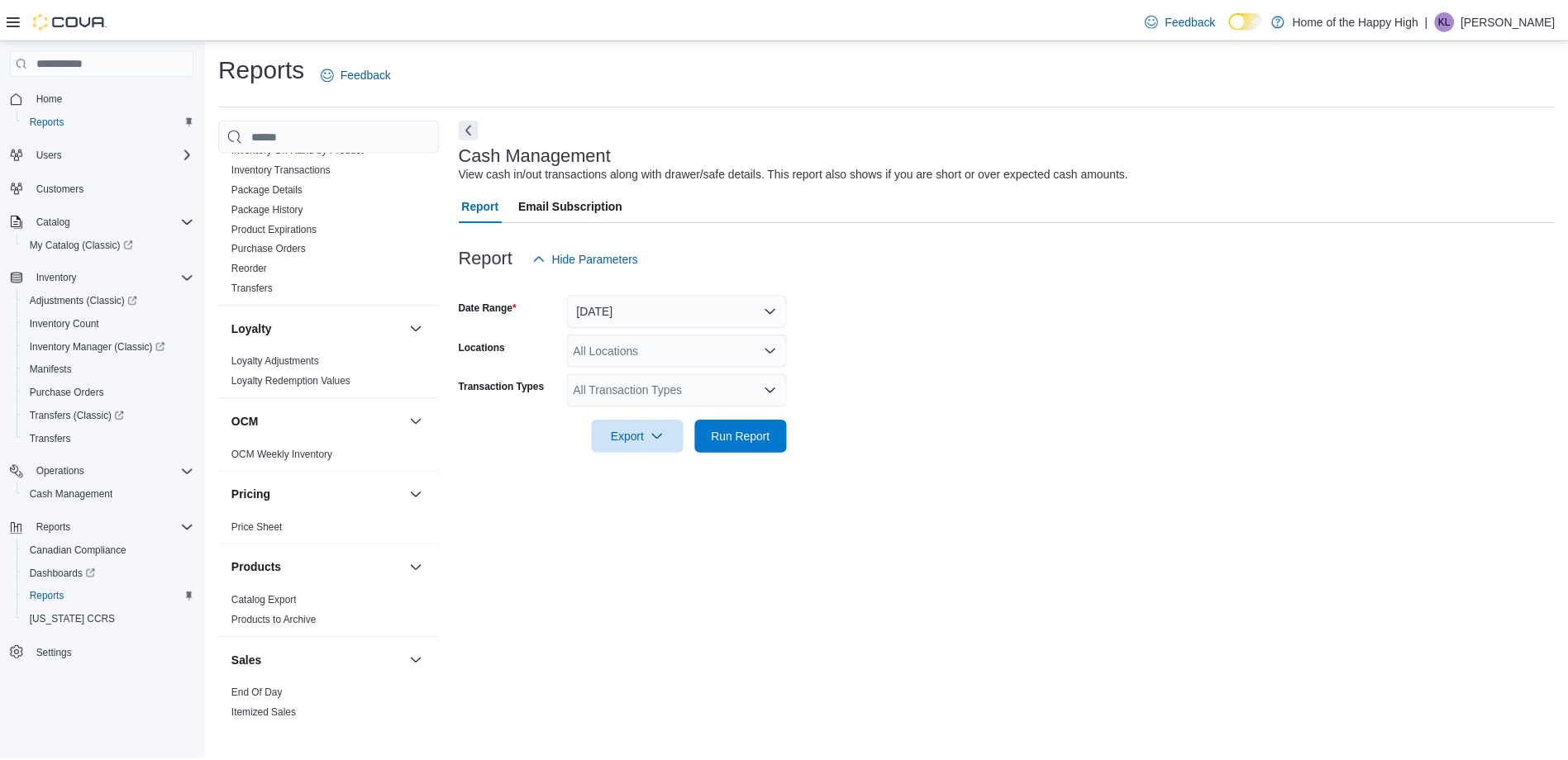
scroll to position [826, 0]
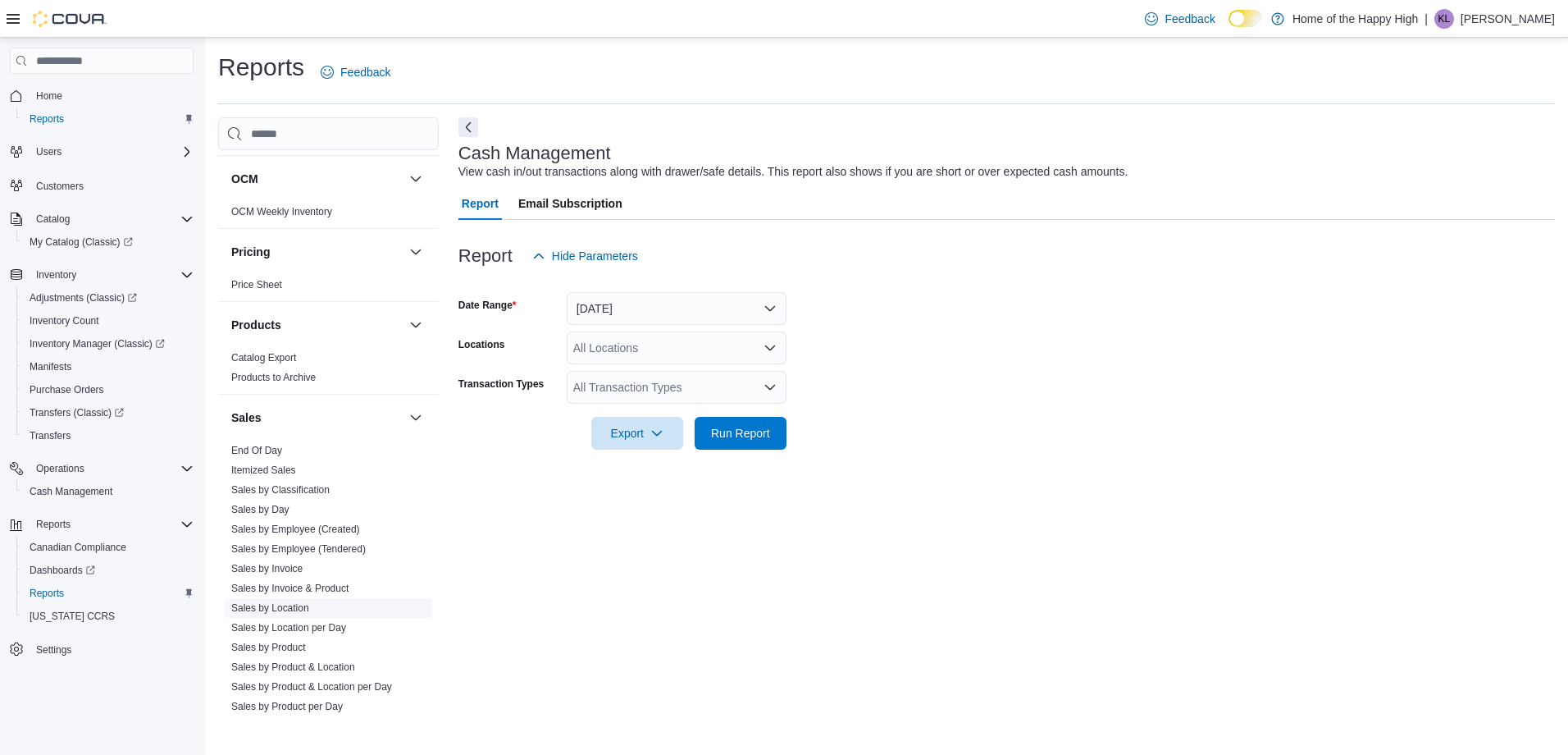
click at [291, 610] on link "Sales by Location" at bounding box center [269, 608] width 78 height 12
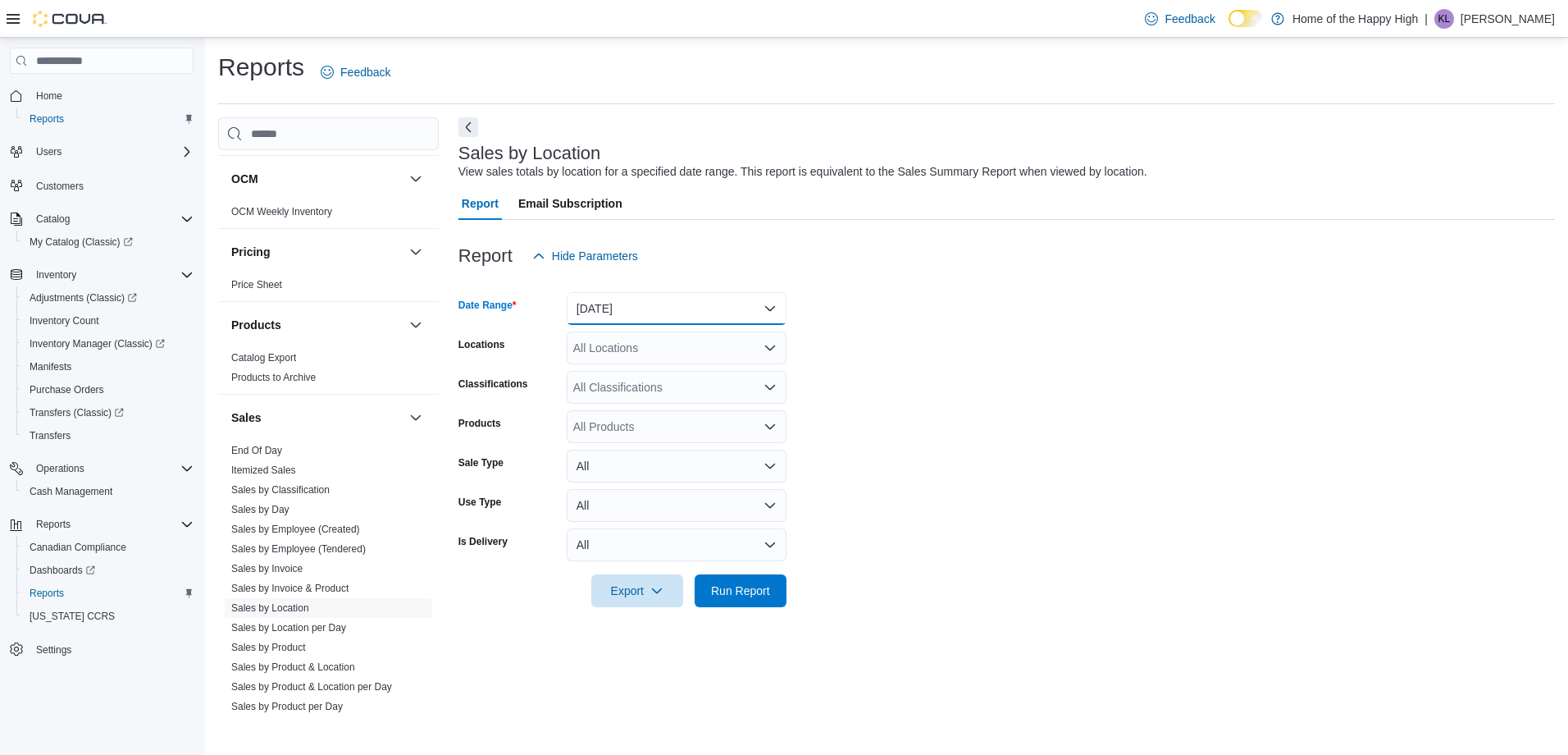
click at [714, 304] on button "[DATE]" at bounding box center [677, 308] width 220 height 33
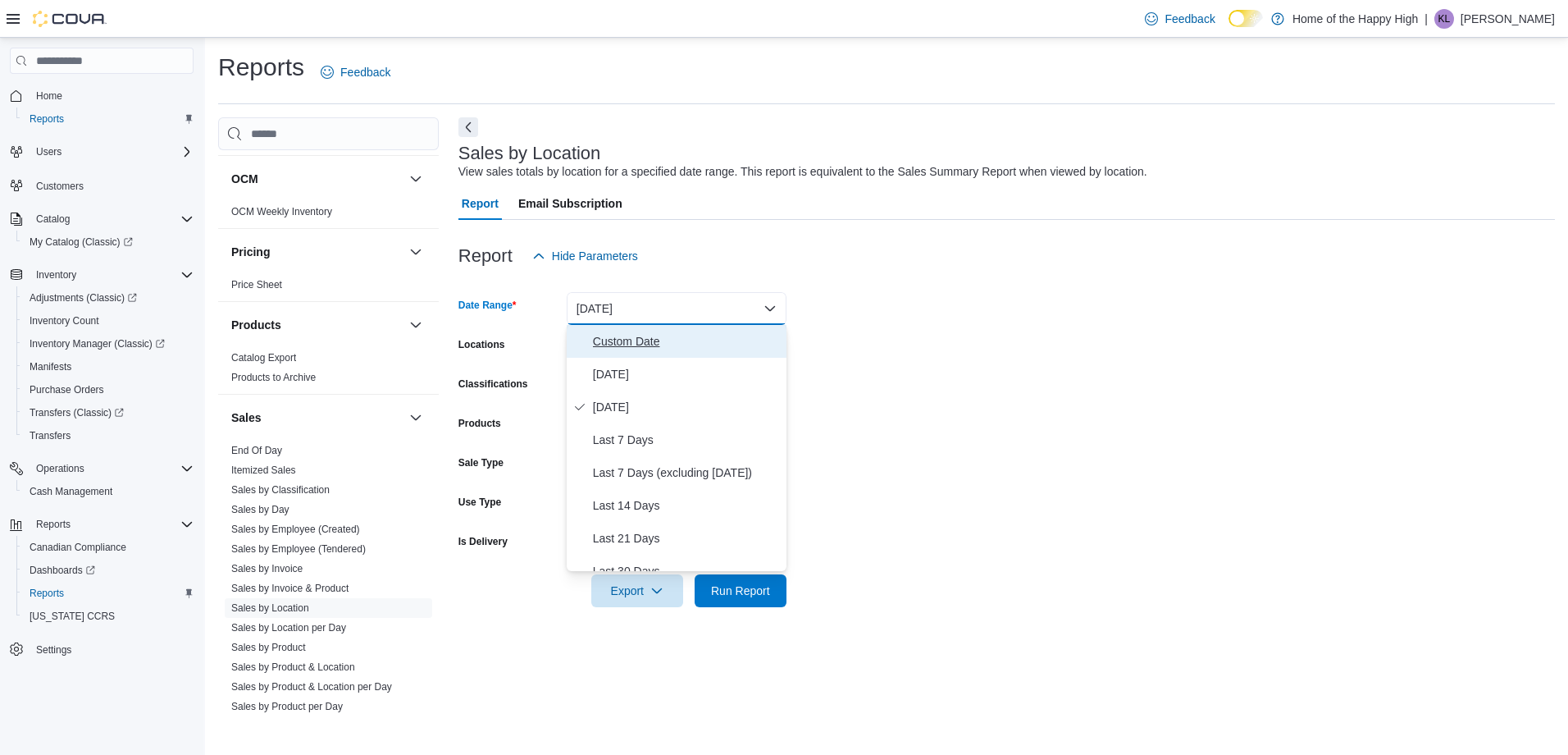
click at [700, 353] on button "Custom Date" at bounding box center [677, 340] width 220 height 33
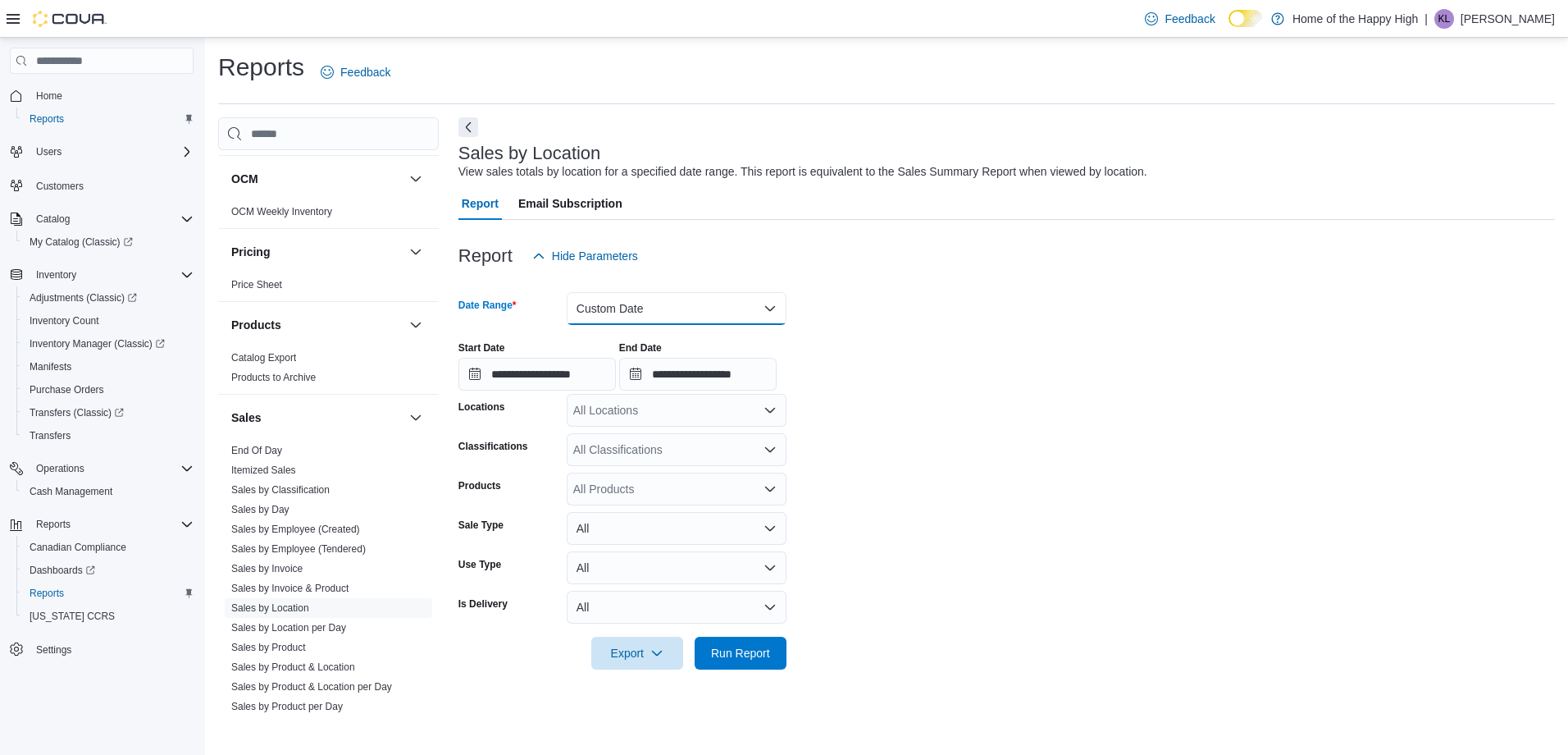
click at [716, 302] on button "Custom Date" at bounding box center [677, 308] width 220 height 33
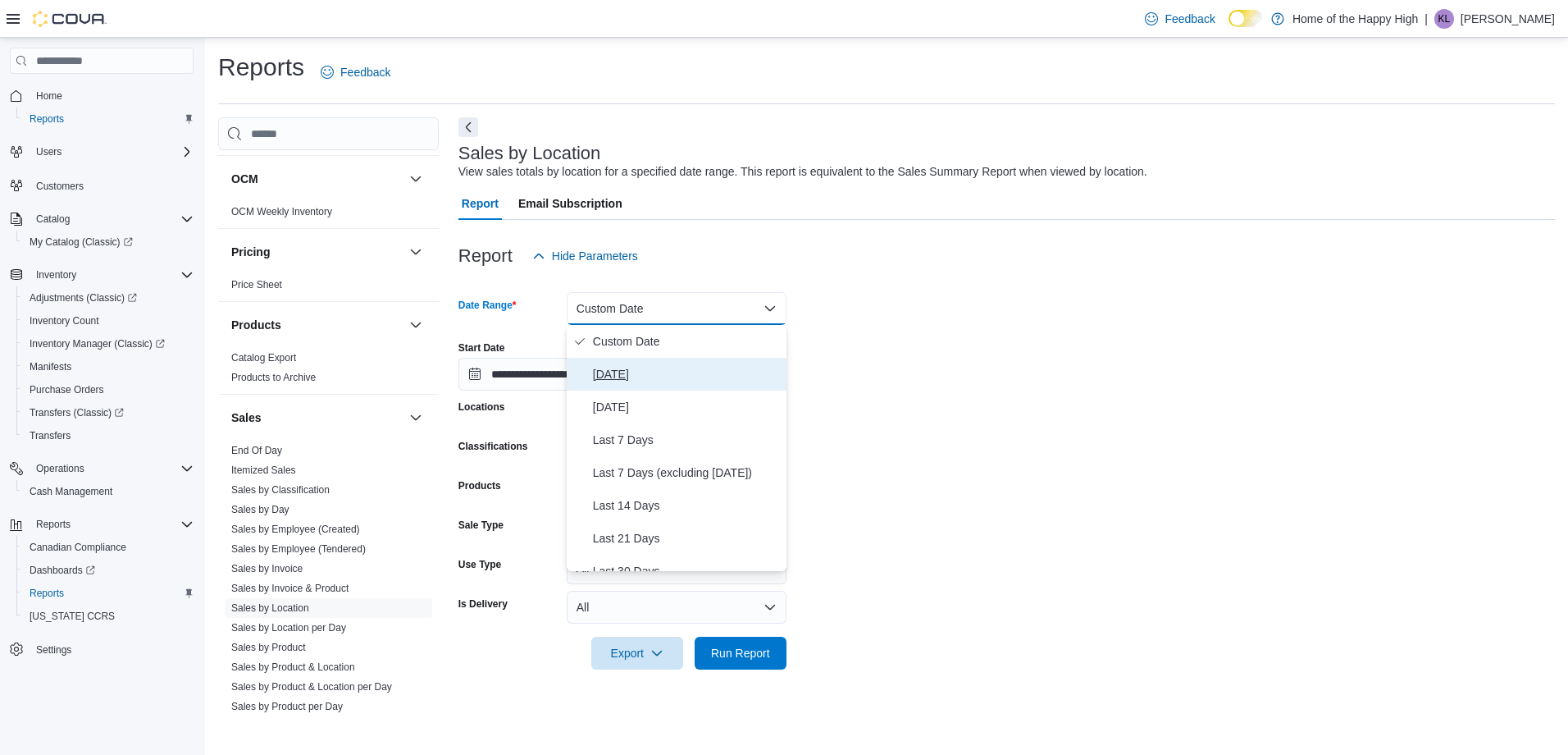
click at [640, 385] on button "[DATE]" at bounding box center [677, 374] width 220 height 33
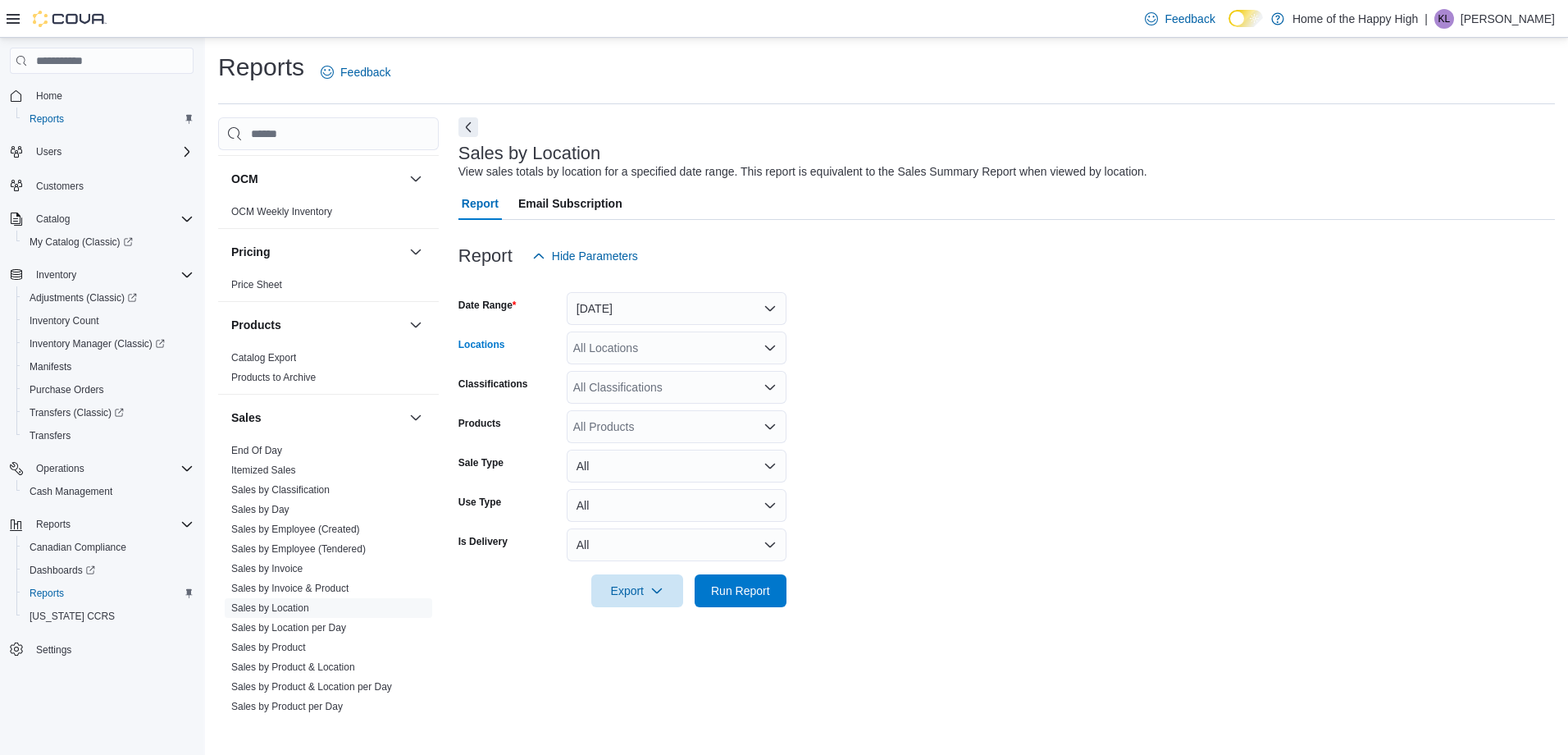
click at [639, 354] on div "All Locations" at bounding box center [677, 347] width 220 height 33
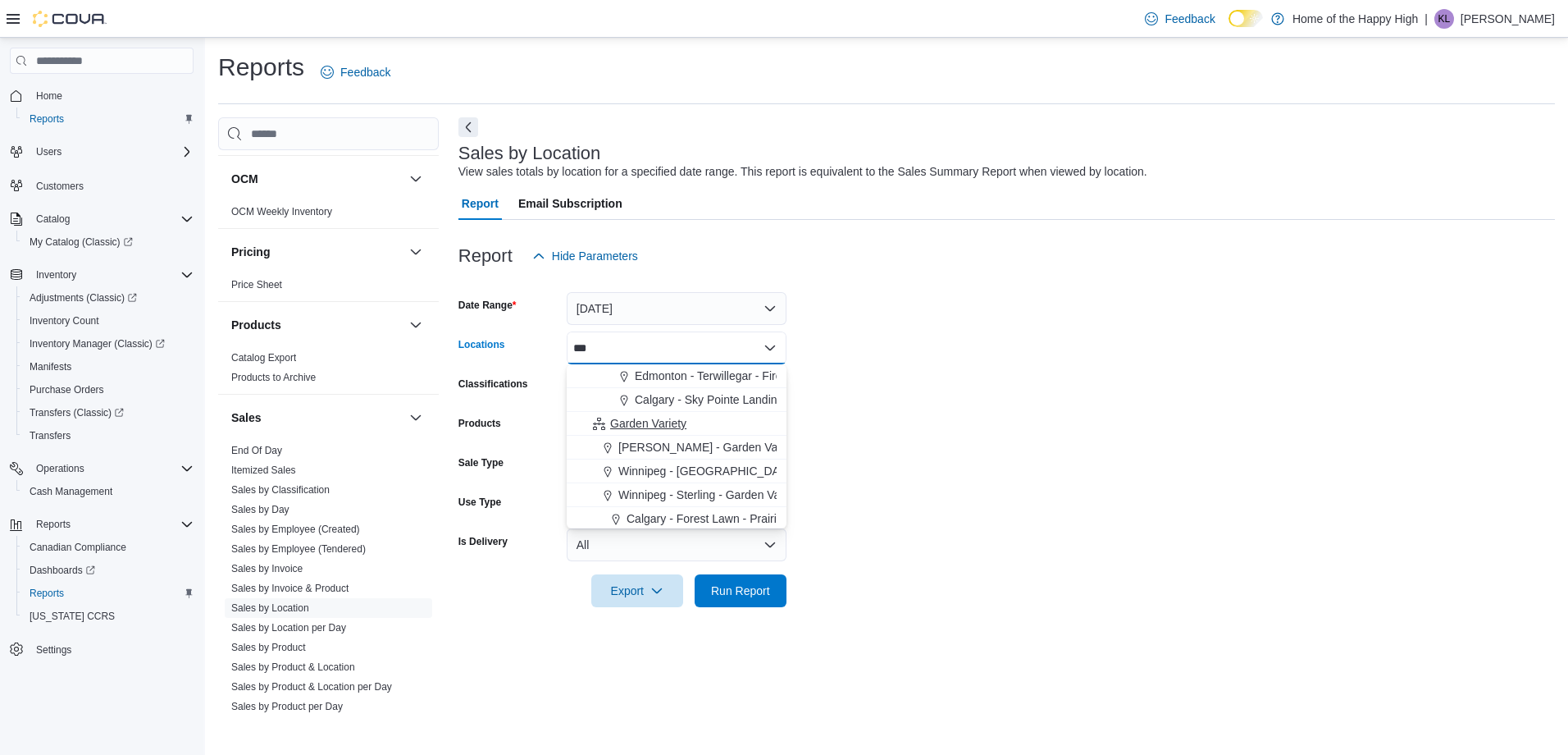
type input "***"
drag, startPoint x: 661, startPoint y: 415, endPoint x: 756, endPoint y: 537, distance: 154.6
click at [661, 416] on span "Garden Variety" at bounding box center [648, 424] width 76 height 17
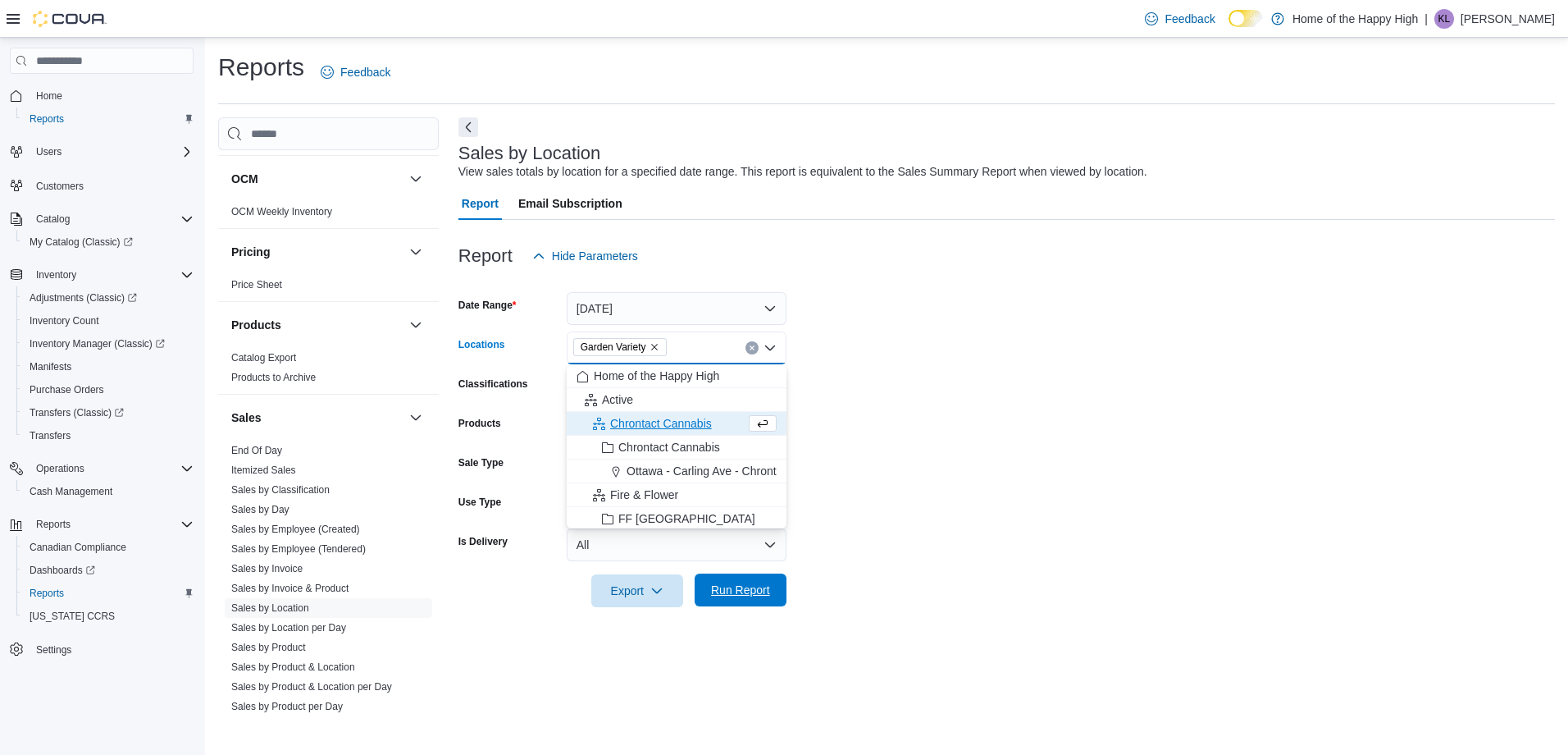
drag, startPoint x: 734, startPoint y: 585, endPoint x: 747, endPoint y: 586, distance: 13.0
click at [735, 584] on span "Run Report" at bounding box center [741, 590] width 59 height 17
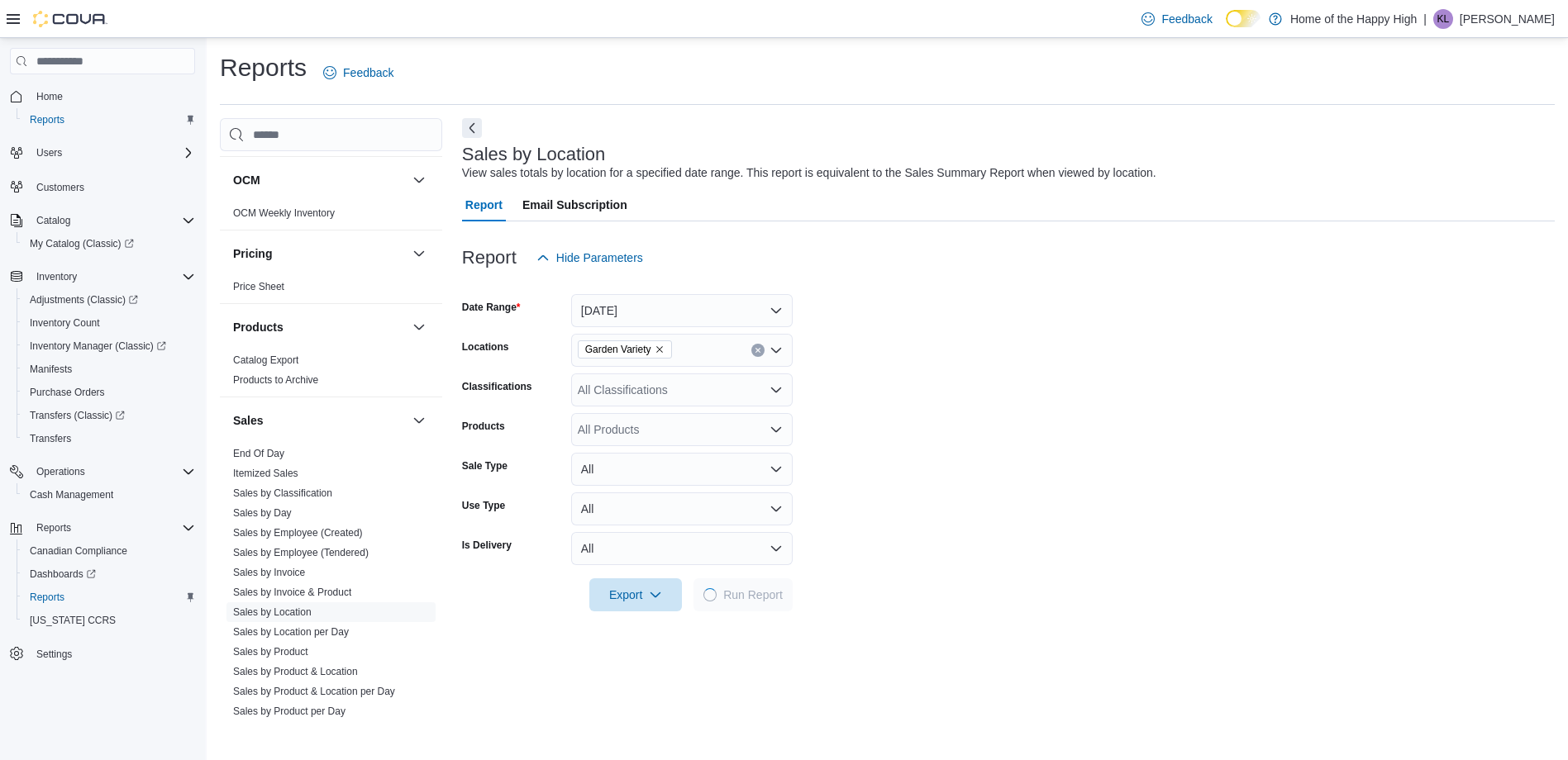
click at [1080, 477] on form "Date Range Today Locations Garden Variety Classifications All Classifications P…" at bounding box center [1008, 442] width 1092 height 337
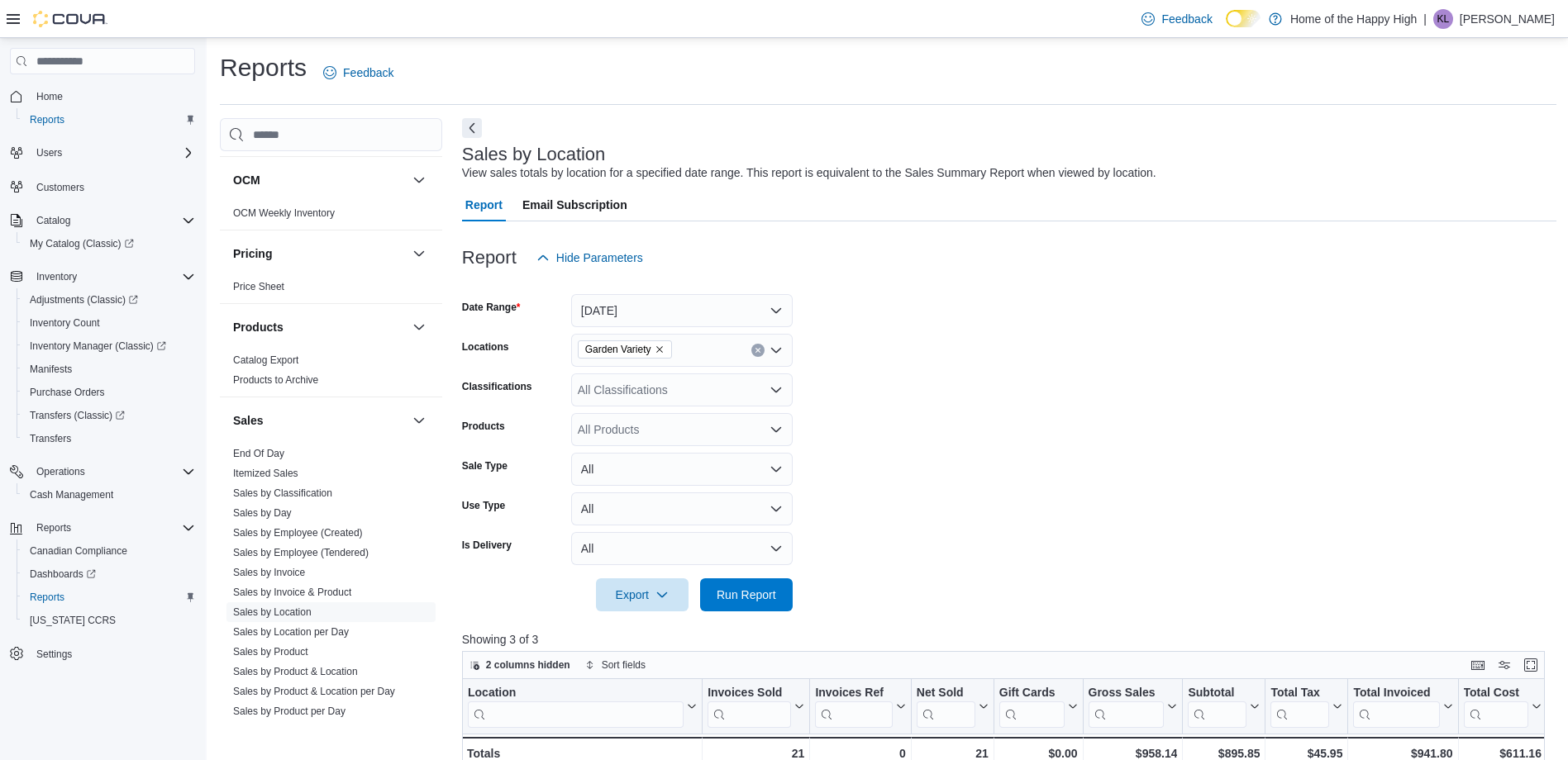
scroll to position [413, 0]
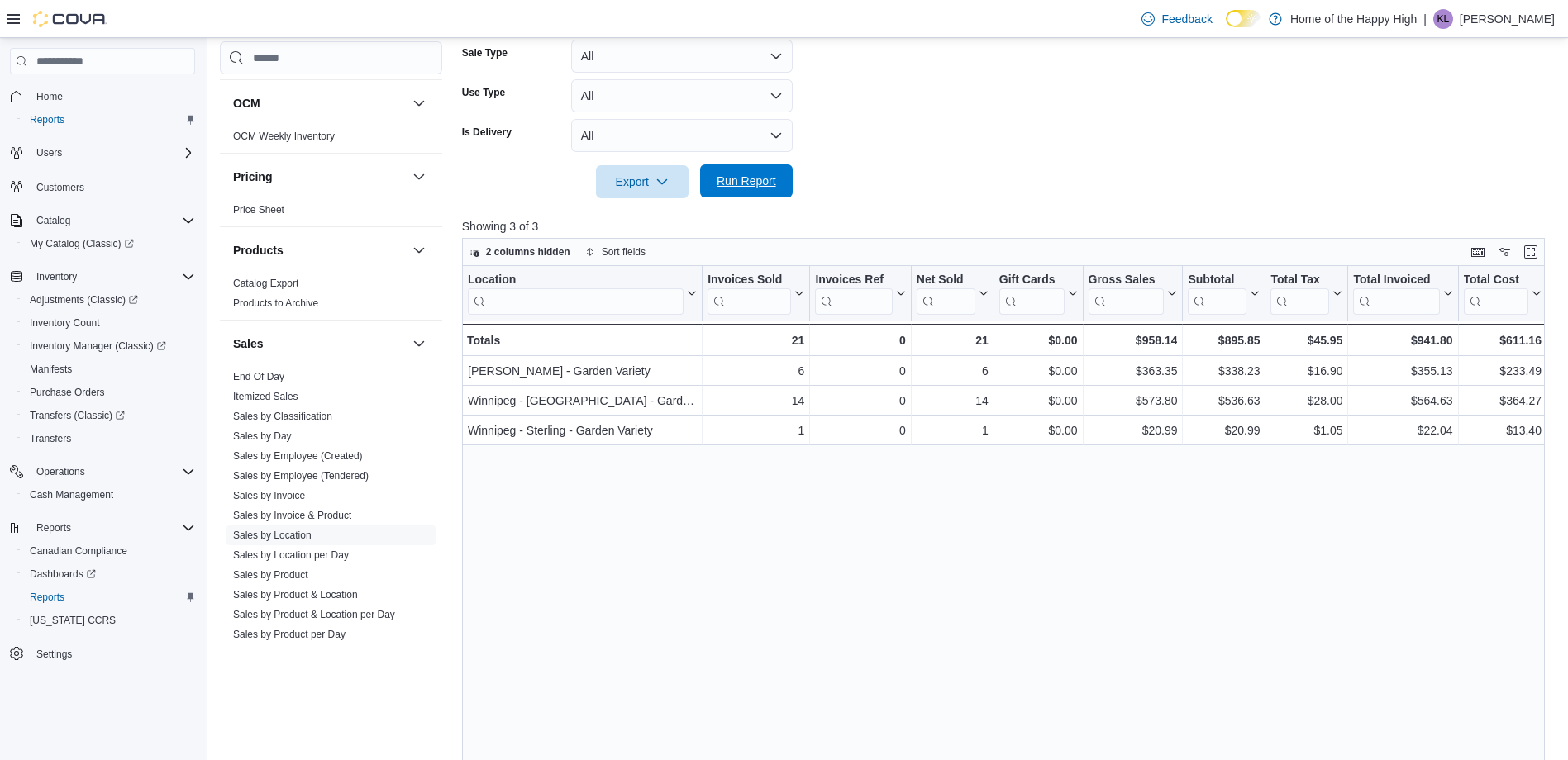
drag, startPoint x: 777, startPoint y: 179, endPoint x: 1150, endPoint y: 113, distance: 378.8
click at [777, 180] on span "Run Report" at bounding box center [746, 181] width 73 height 33
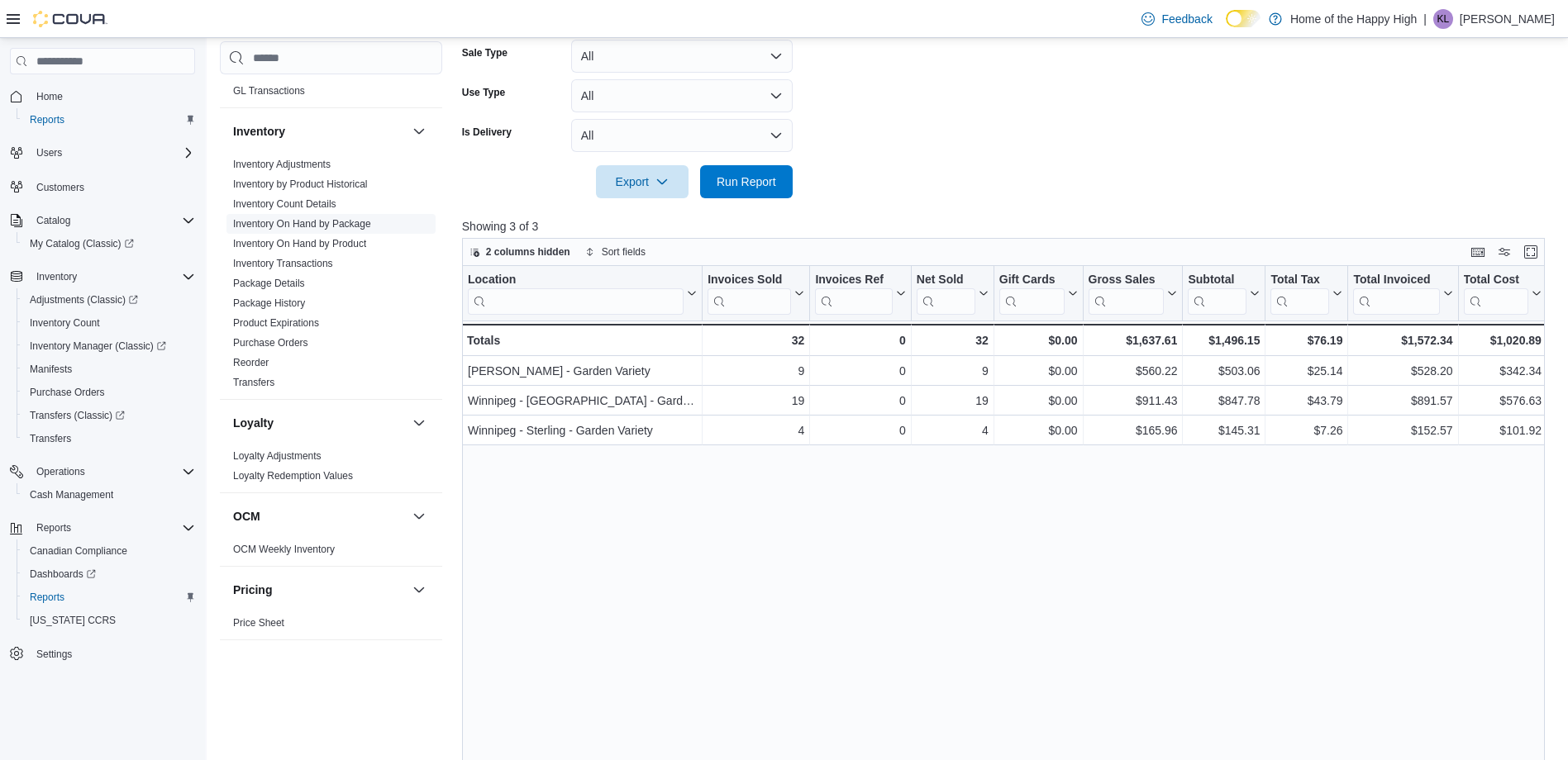
click at [358, 224] on link "Inventory On Hand by Package" at bounding box center [302, 224] width 138 height 12
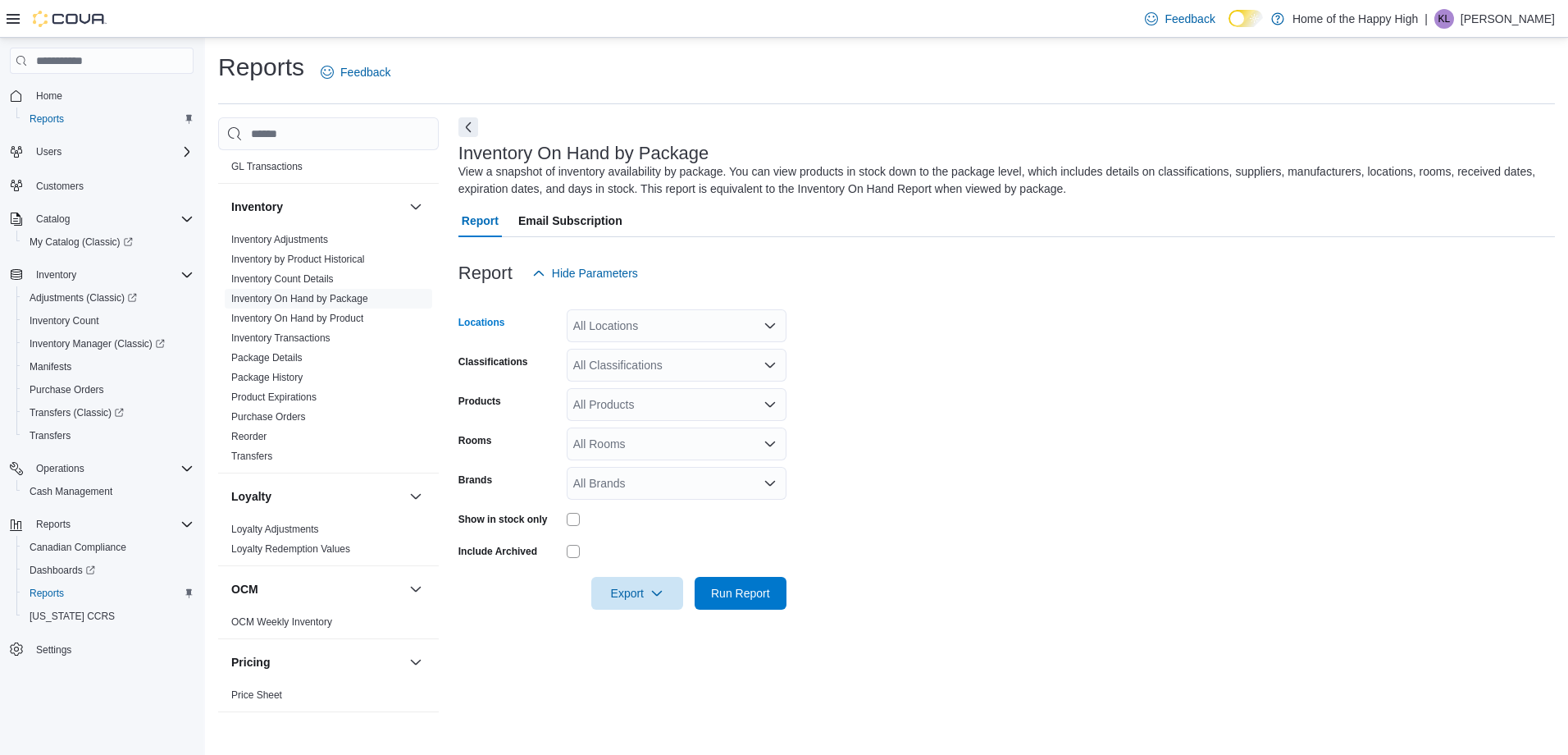
click at [619, 322] on div "All Locations" at bounding box center [677, 325] width 220 height 33
type input "****"
click at [673, 354] on span "Winnipeg - Sterling - Garden Variety" at bounding box center [711, 354] width 183 height 17
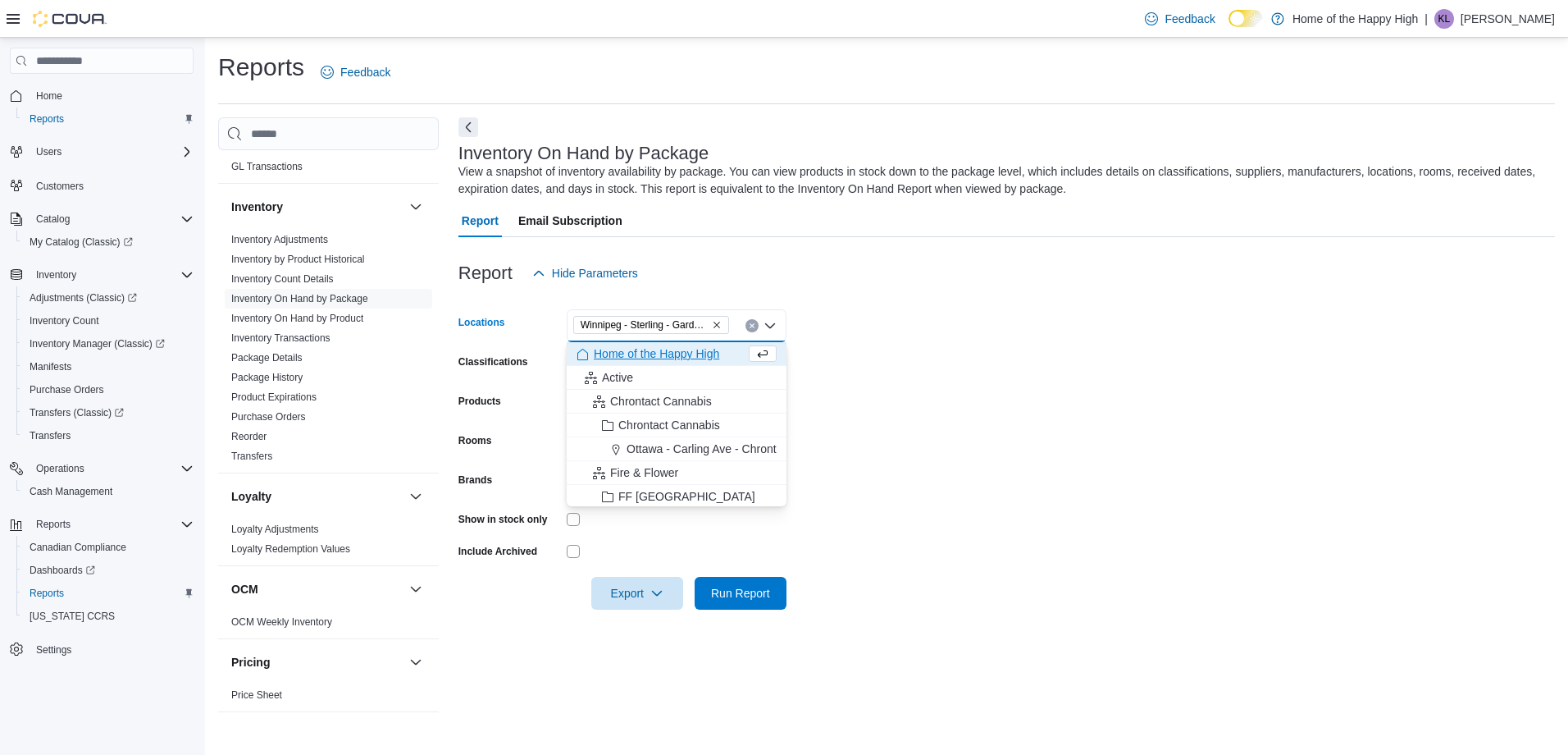
click at [1056, 499] on form "Locations Winnipeg - Sterling - Garden Variety Combo box. Selected. Winnipeg - …" at bounding box center [1007, 450] width 1097 height 320
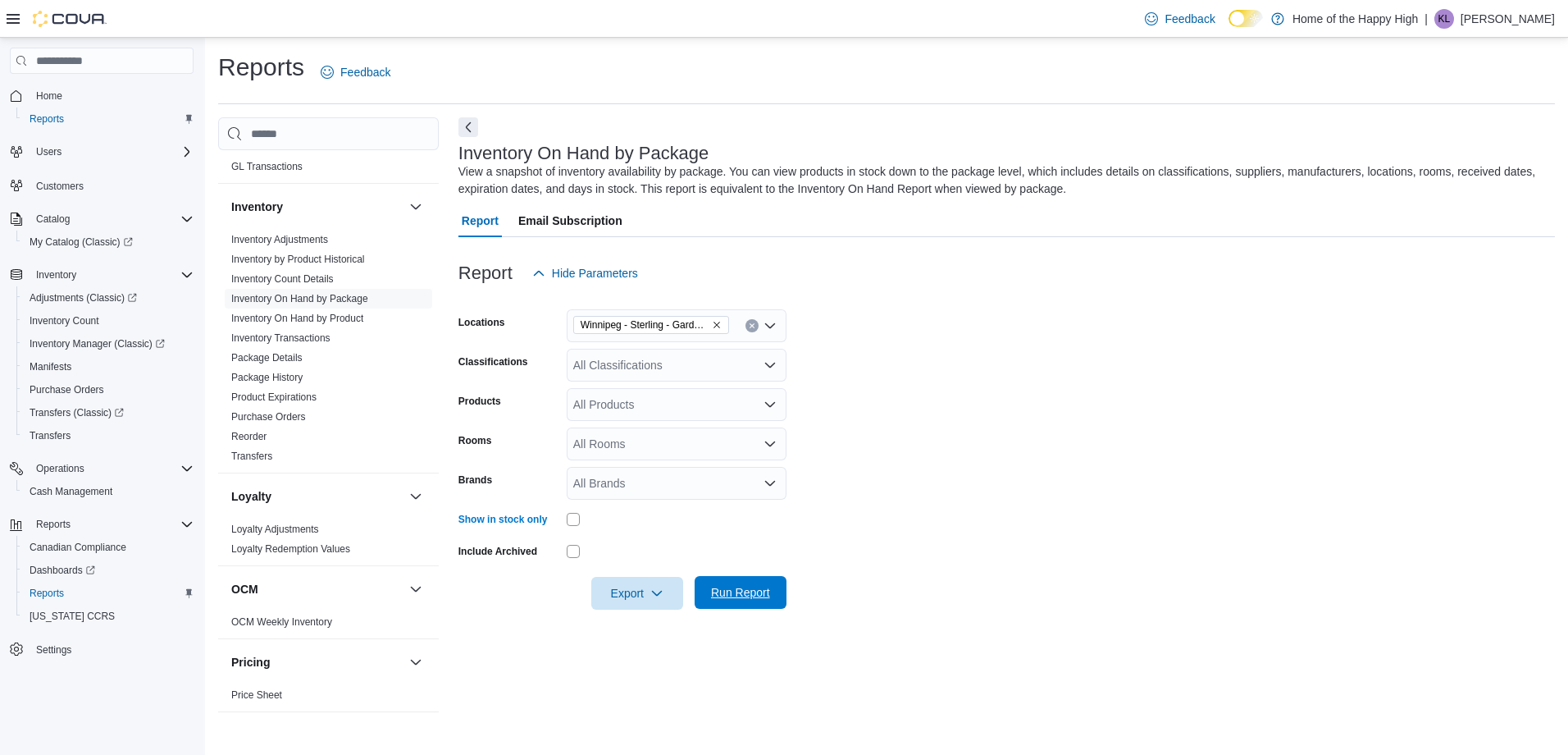
click at [776, 593] on span "Run Report" at bounding box center [741, 591] width 73 height 33
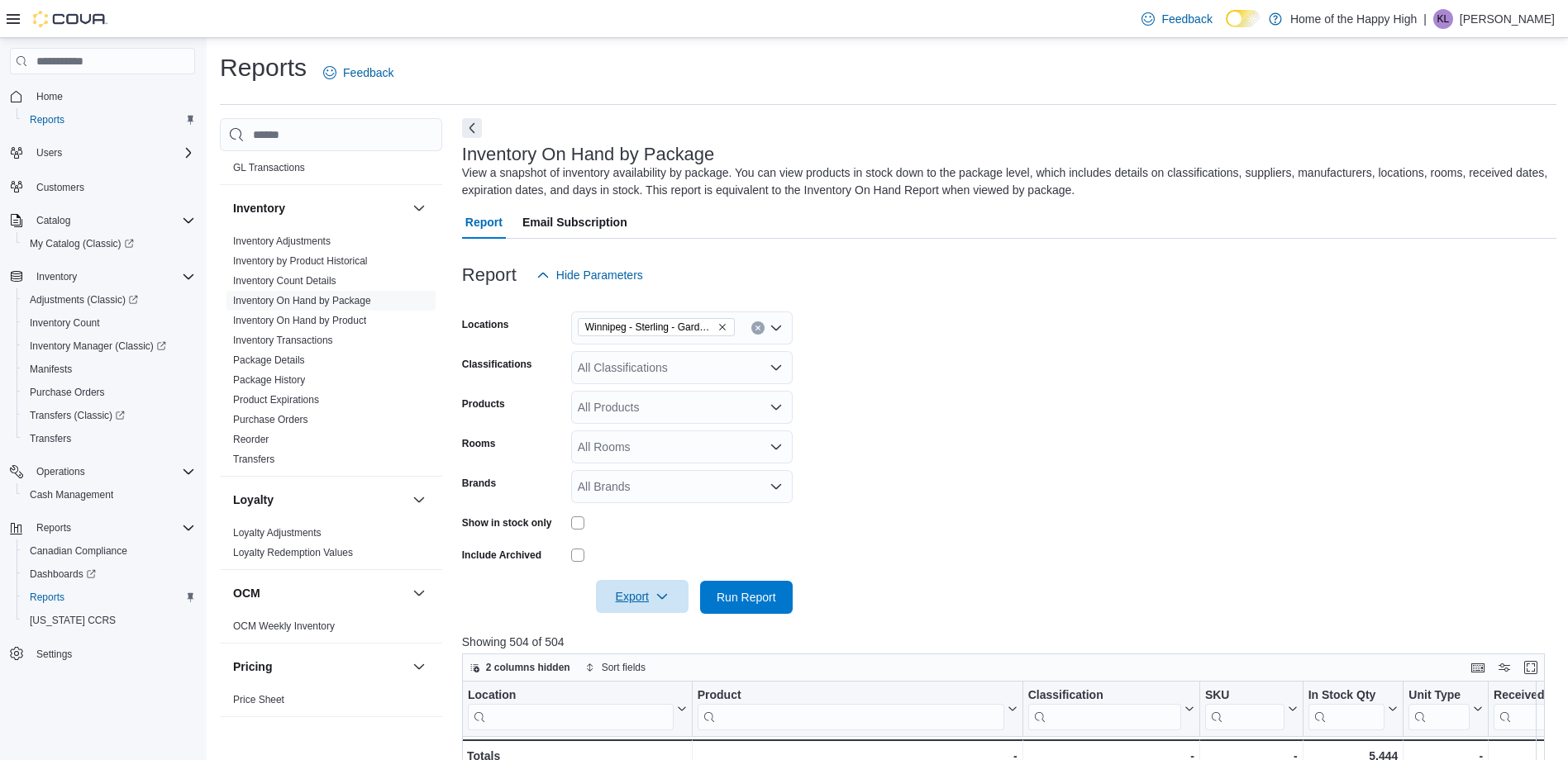
click at [641, 600] on span "Export" at bounding box center [642, 595] width 73 height 33
click at [659, 630] on span "Export to Excel" at bounding box center [645, 630] width 75 height 13
click at [1074, 333] on form "Locations Winnipeg - Sterling - Garden Variety Classifications All Classificati…" at bounding box center [1009, 453] width 1094 height 322
click at [1113, 101] on div "Reports Feedback" at bounding box center [888, 78] width 1336 height 54
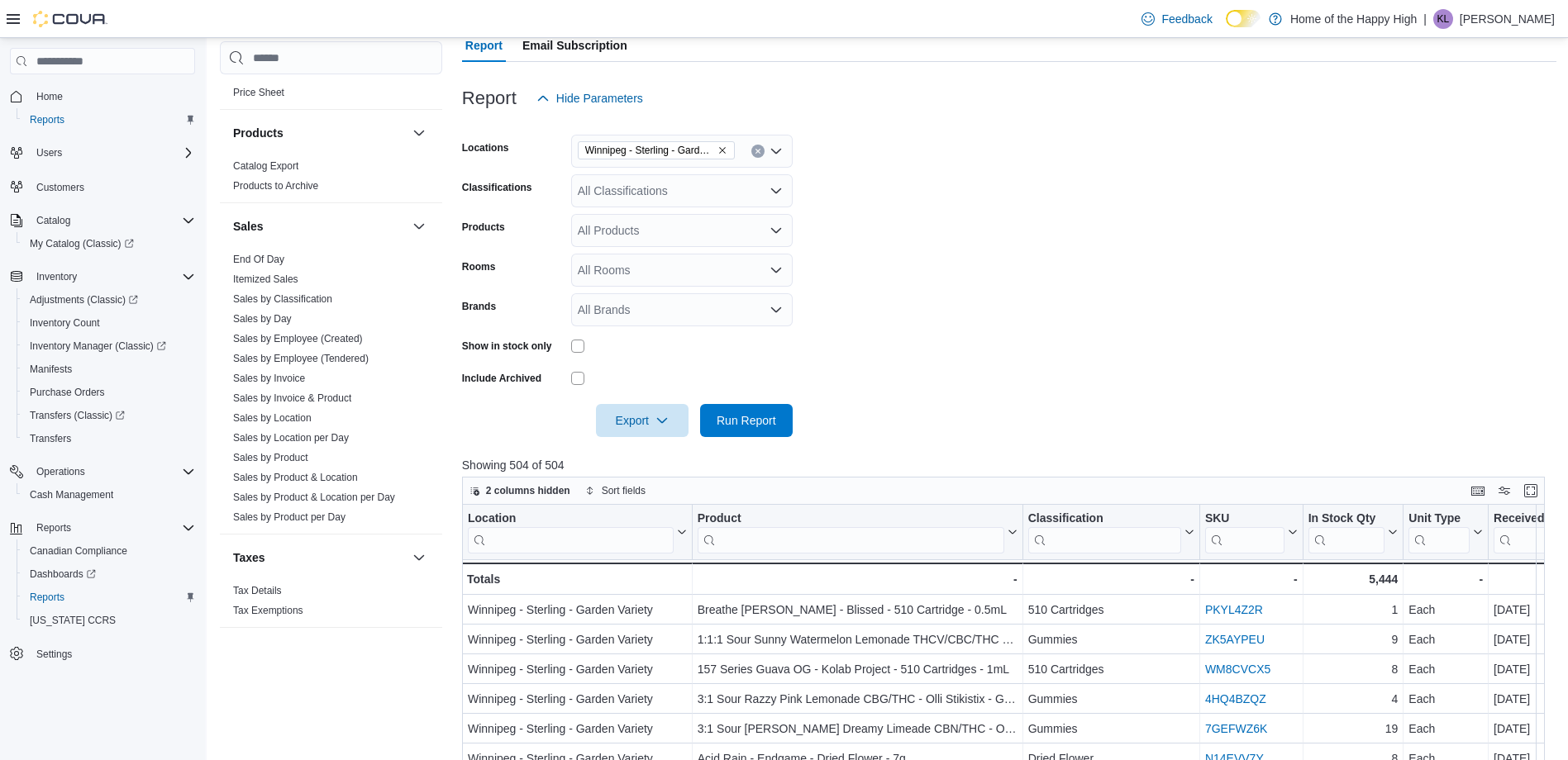
scroll to position [165, 0]
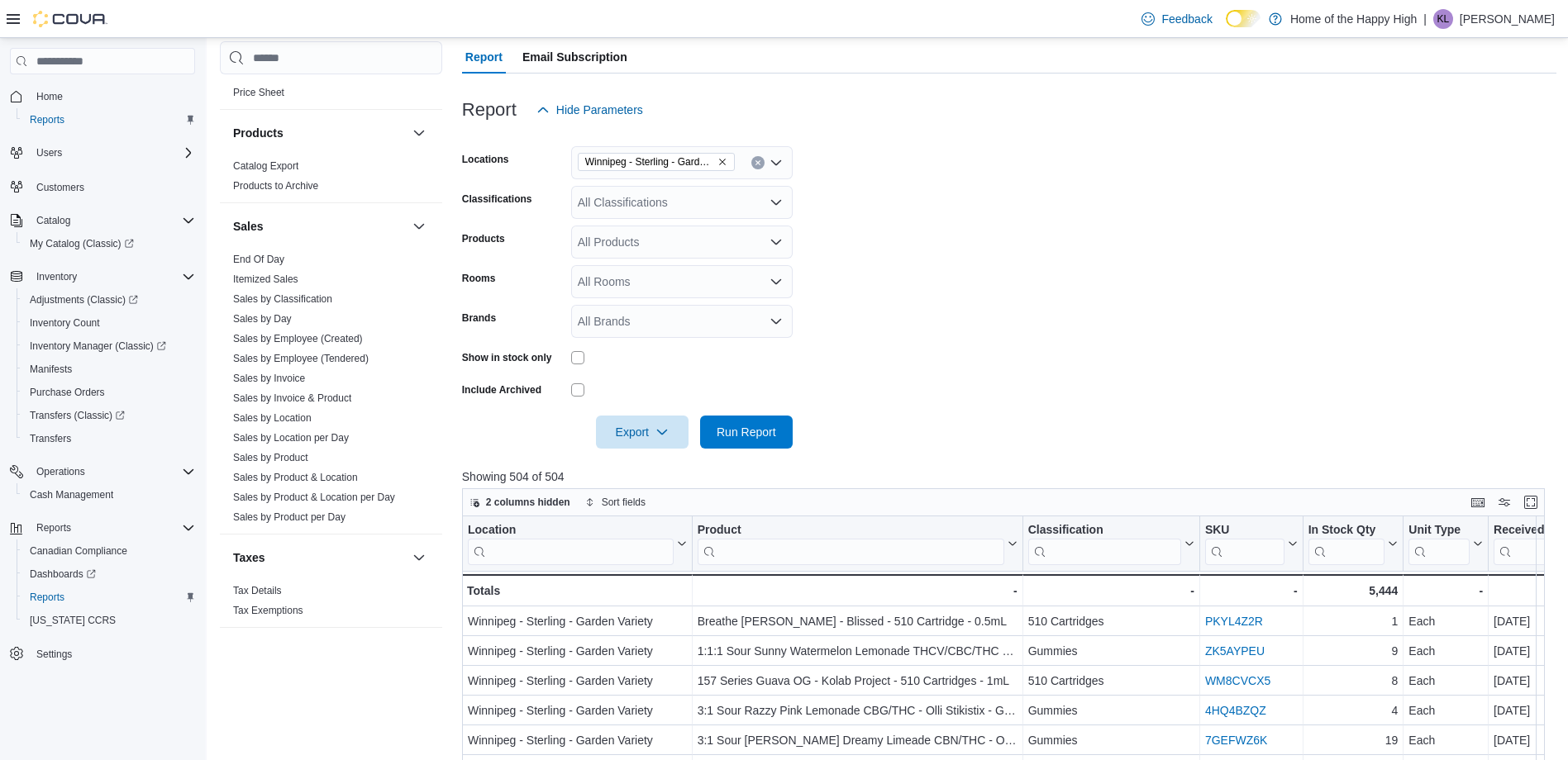
click at [936, 409] on div at bounding box center [1009, 409] width 1094 height 13
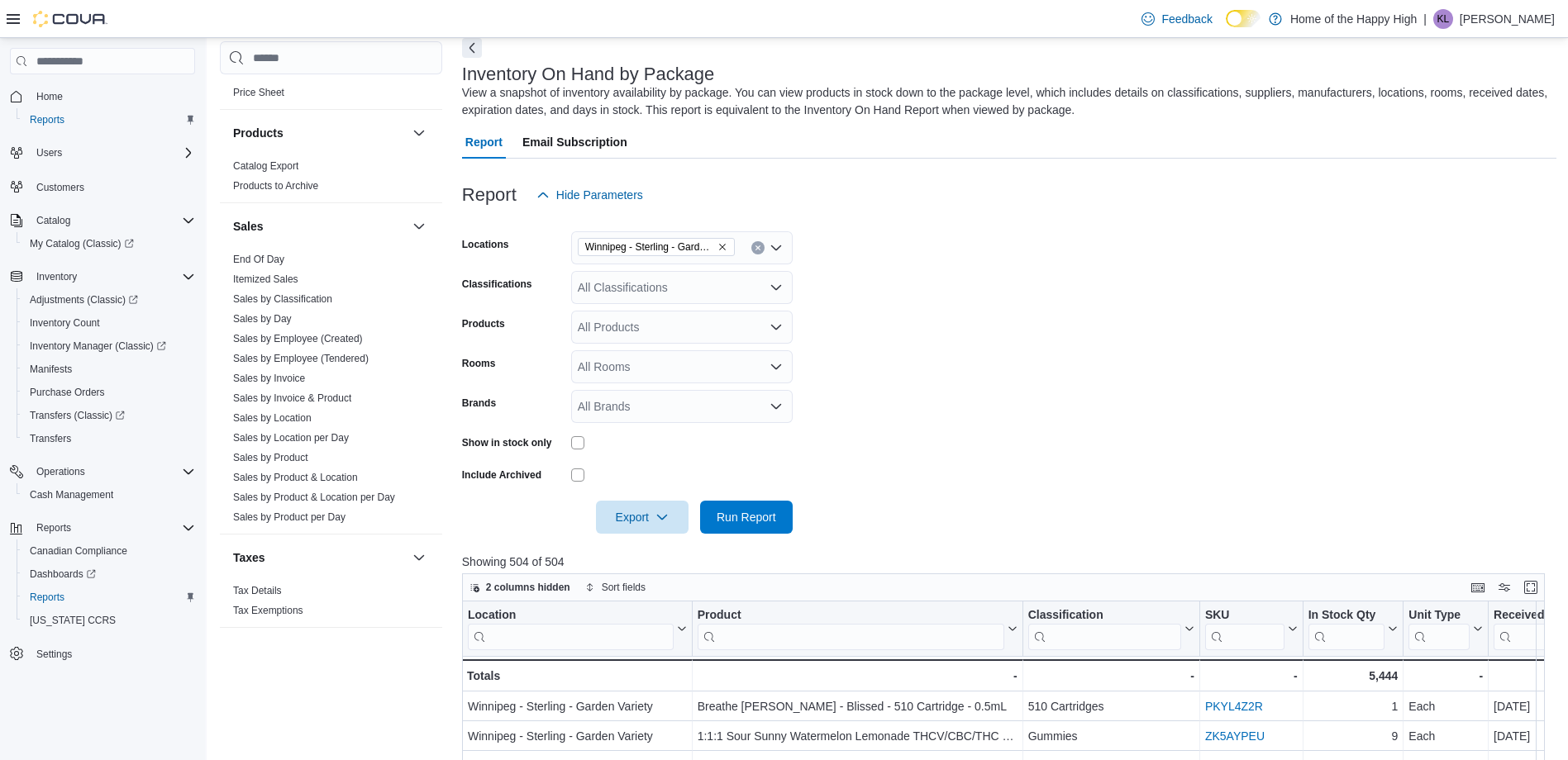
scroll to position [0, 0]
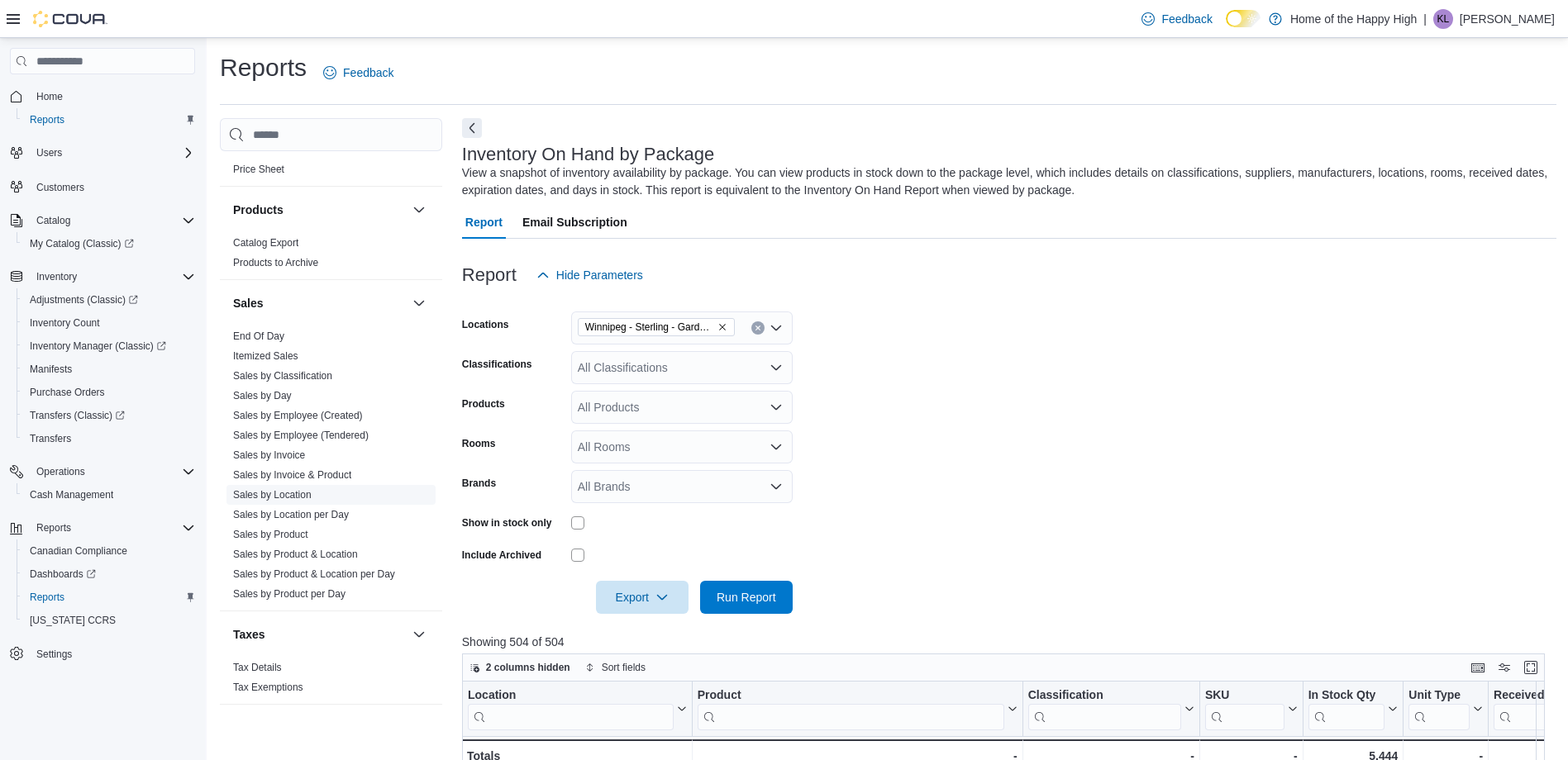
click at [281, 494] on link "Sales by Location" at bounding box center [271, 495] width 78 height 12
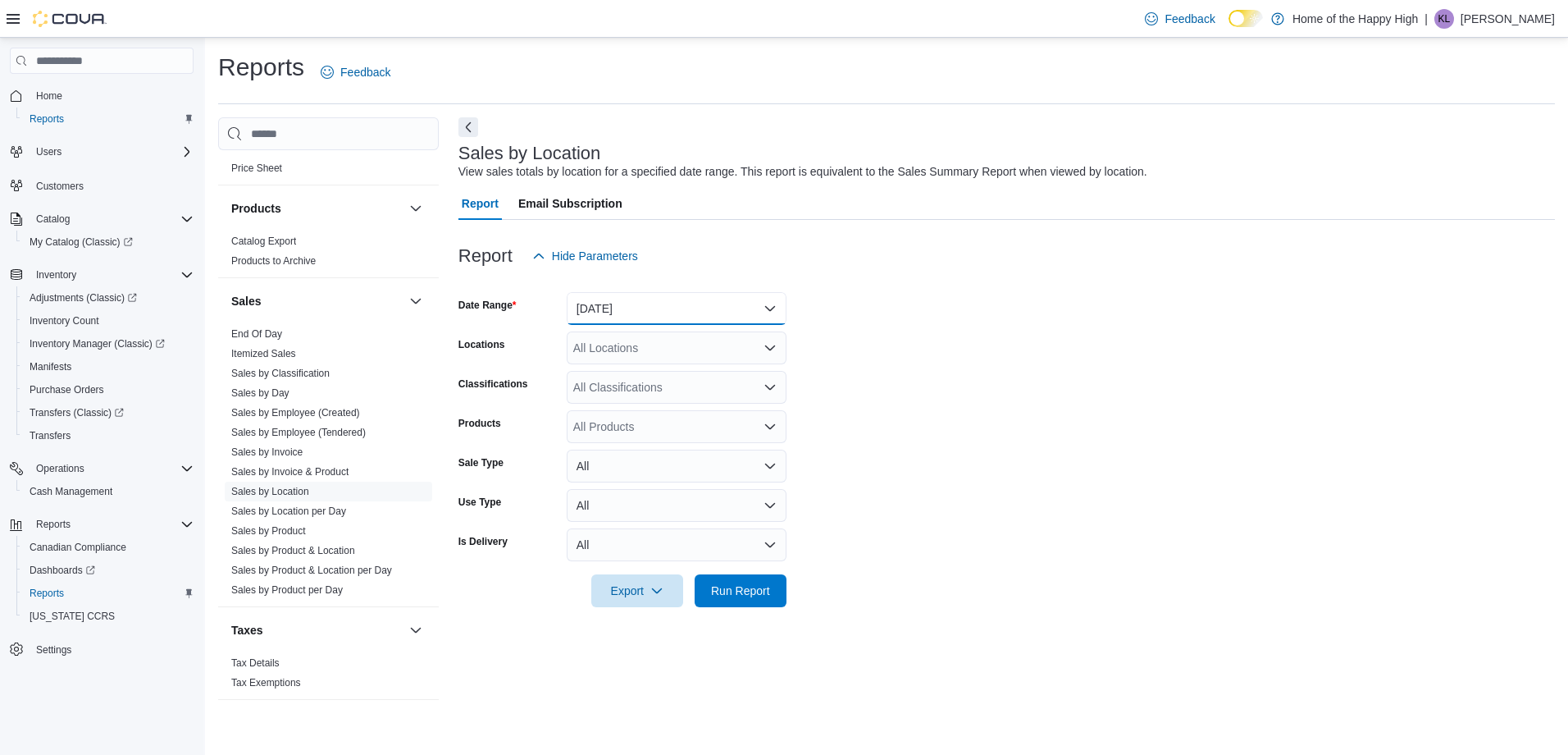
click at [641, 307] on button "[DATE]" at bounding box center [677, 308] width 220 height 33
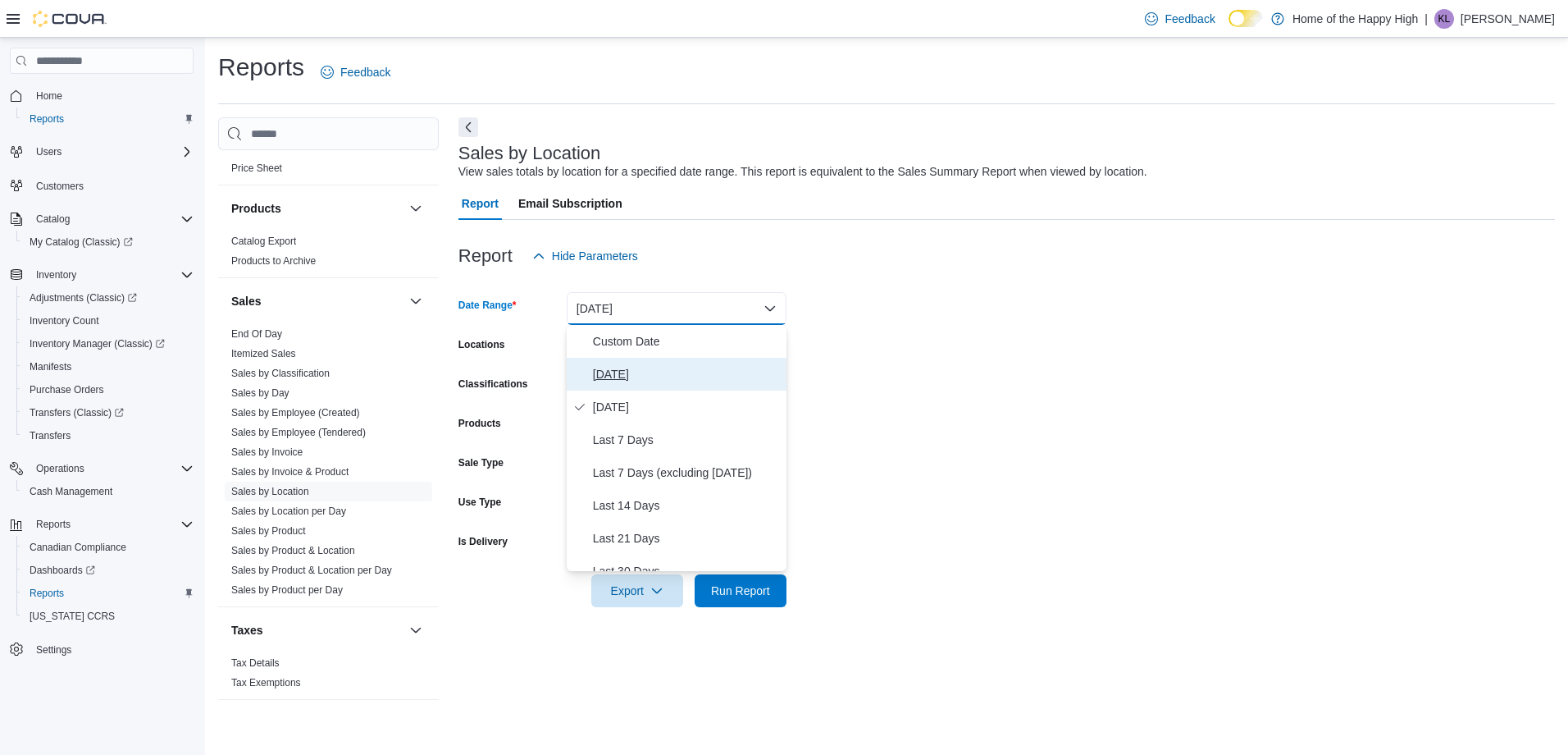
click at [646, 366] on span "[DATE]" at bounding box center [686, 375] width 187 height 20
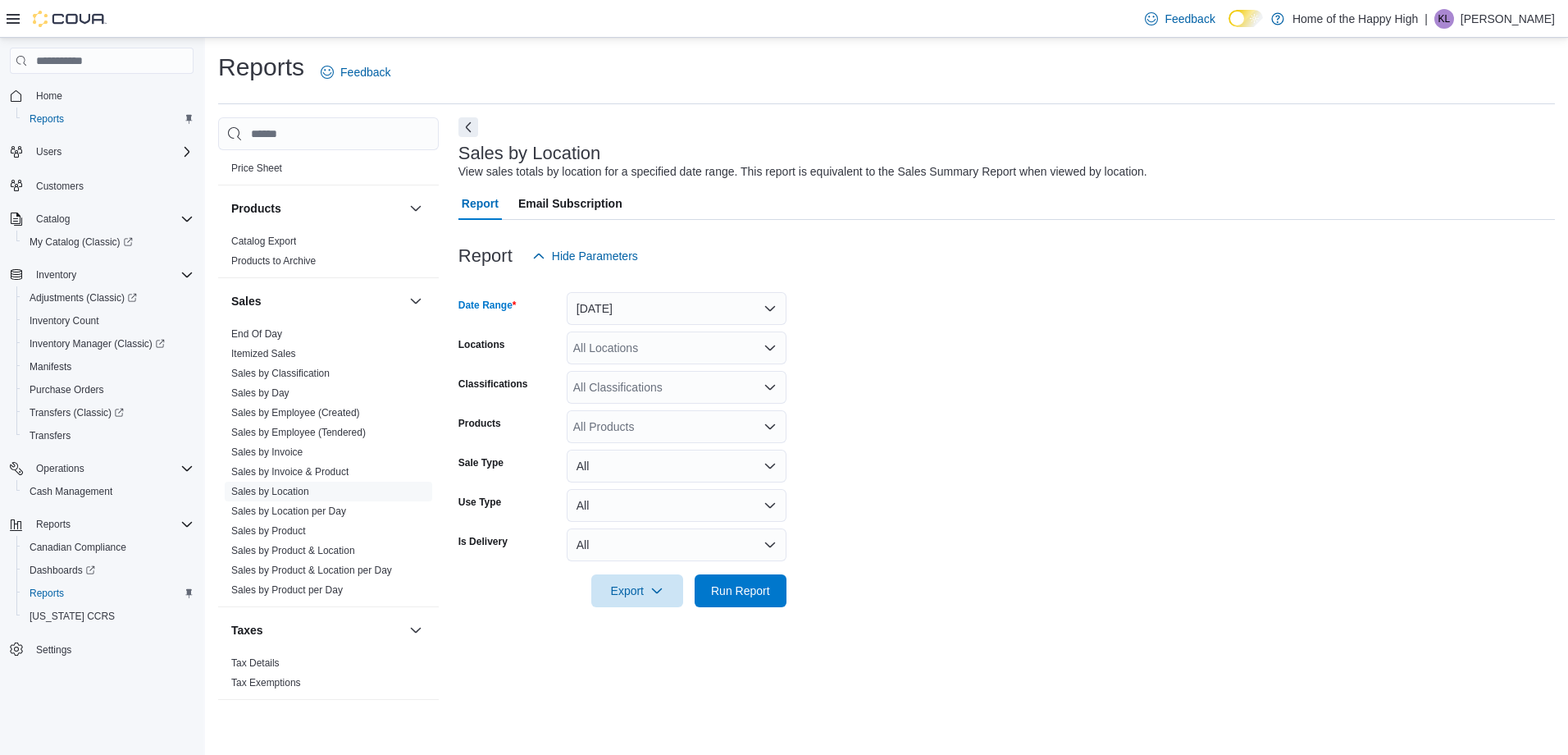
click at [646, 344] on div "All Locations" at bounding box center [677, 347] width 220 height 33
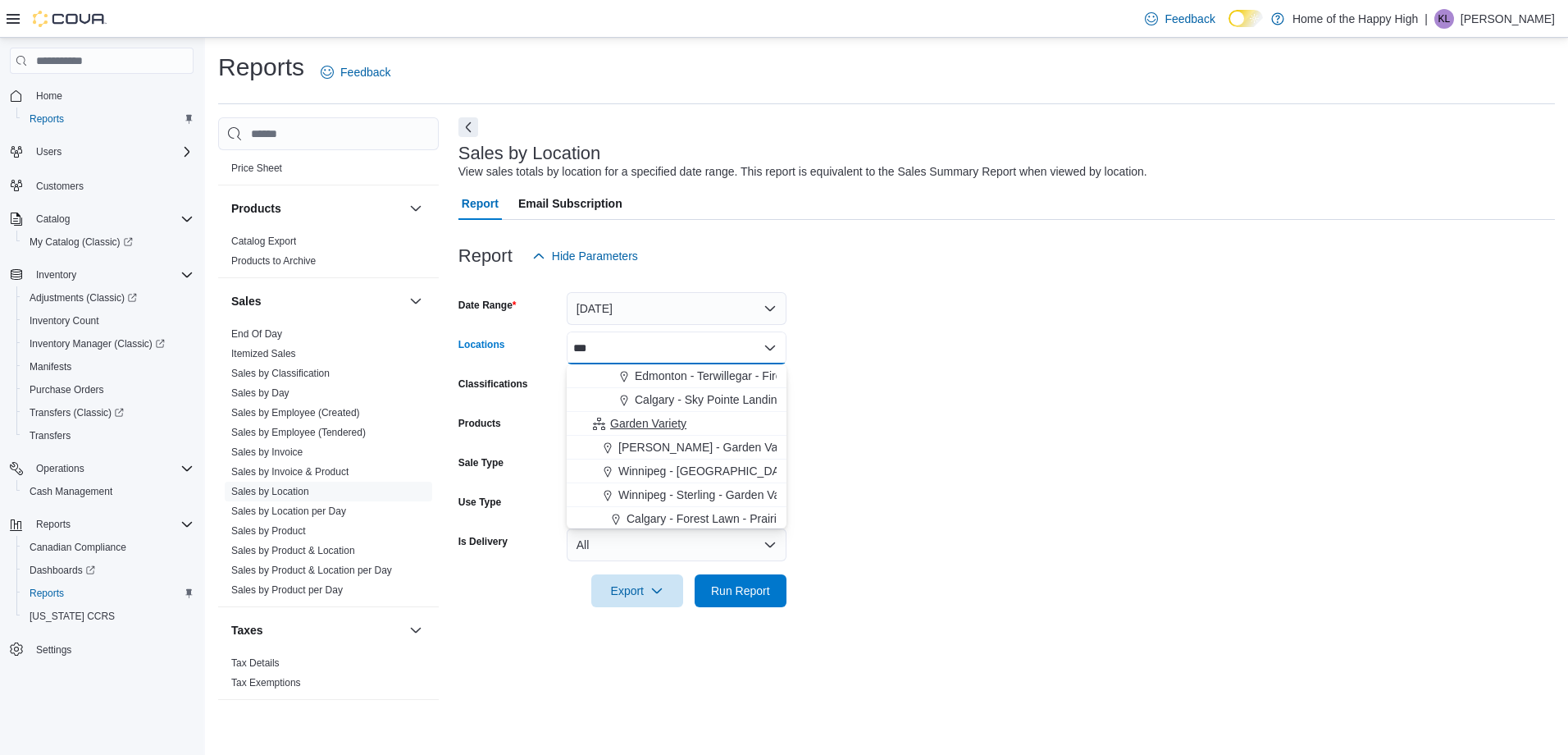
type input "***"
click at [680, 425] on span "Garden Variety" at bounding box center [648, 424] width 76 height 17
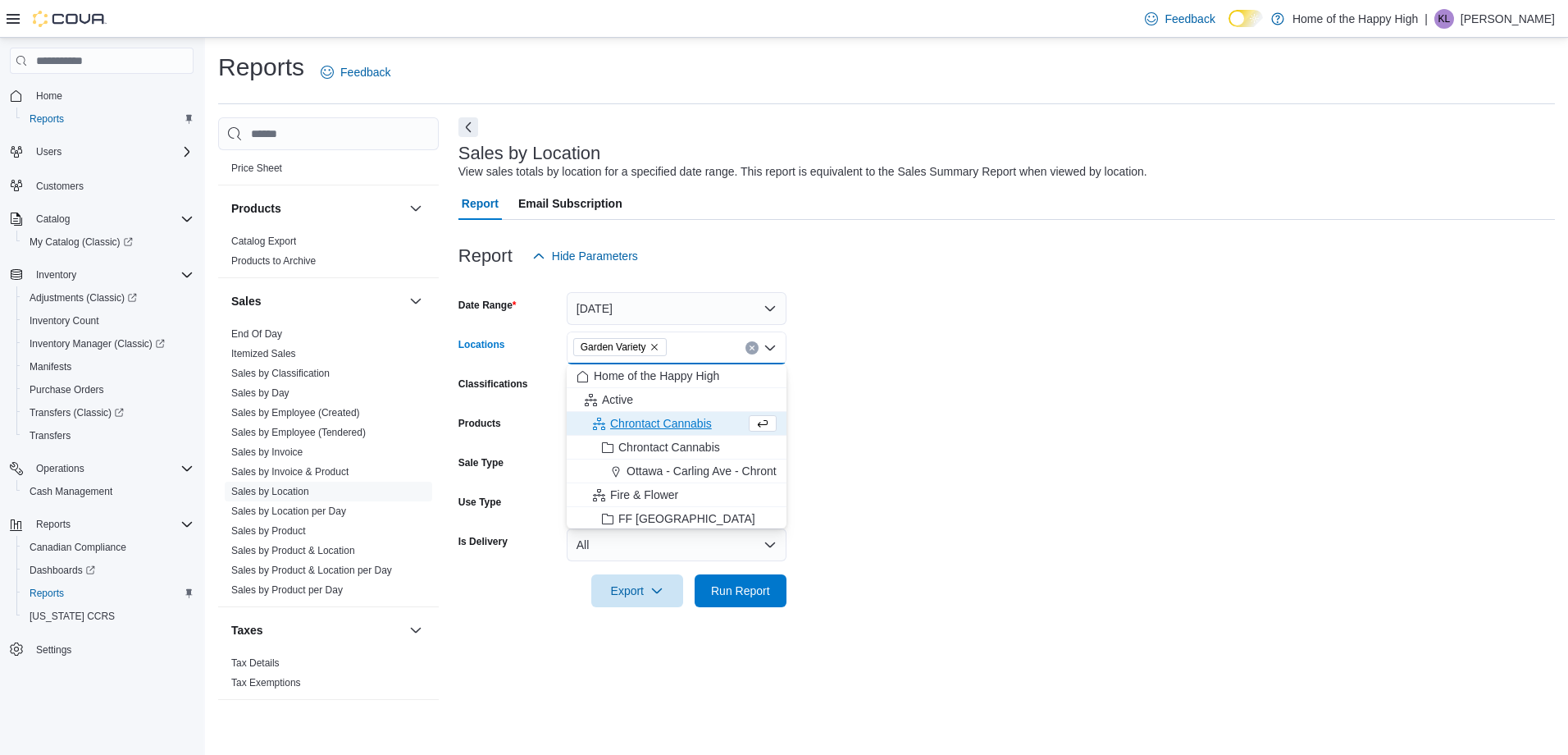
click at [835, 417] on form "Date Range Today Locations Garden Variety Combo box. Selected. Garden Variety. …" at bounding box center [1007, 439] width 1097 height 335
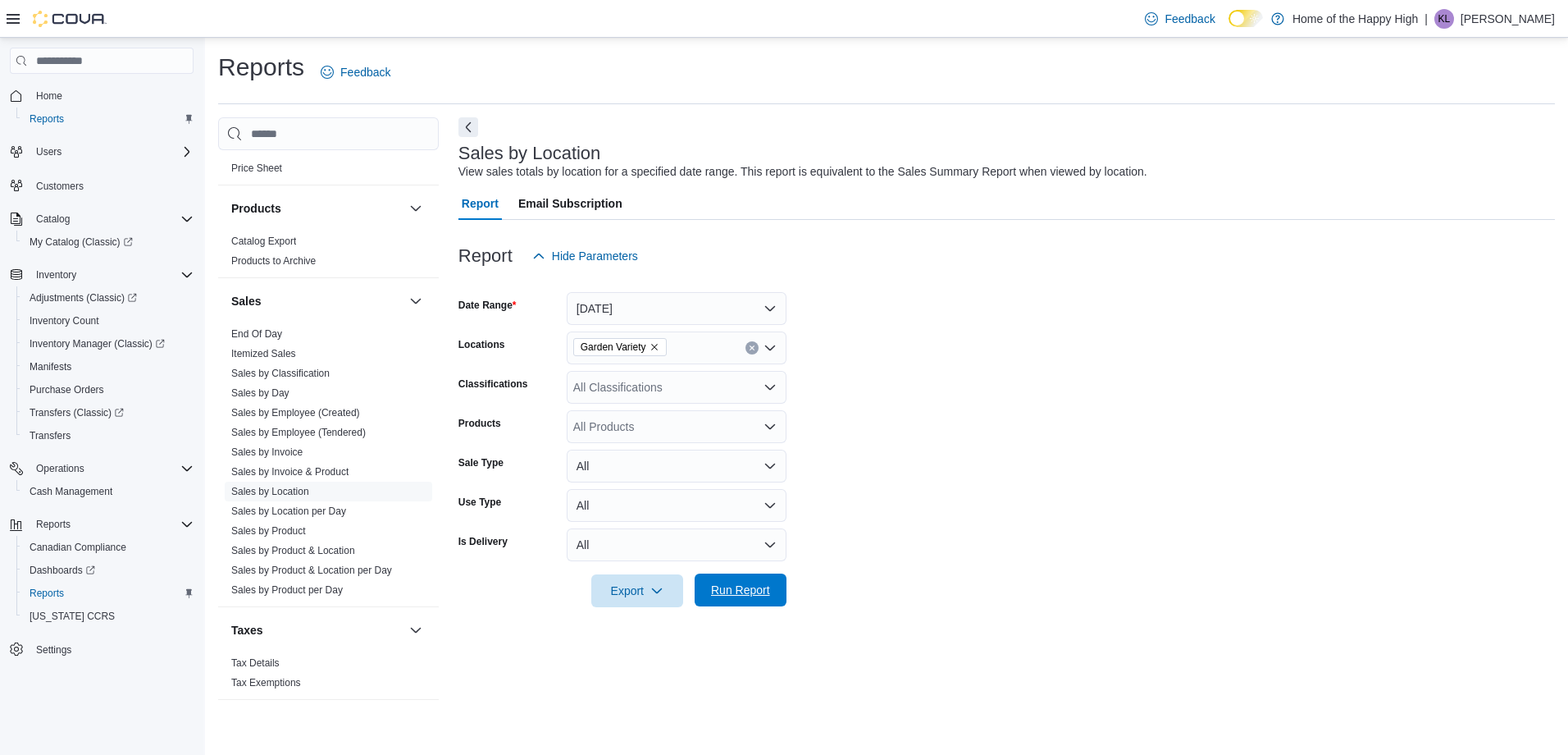
click at [752, 590] on span "Run Report" at bounding box center [741, 590] width 59 height 17
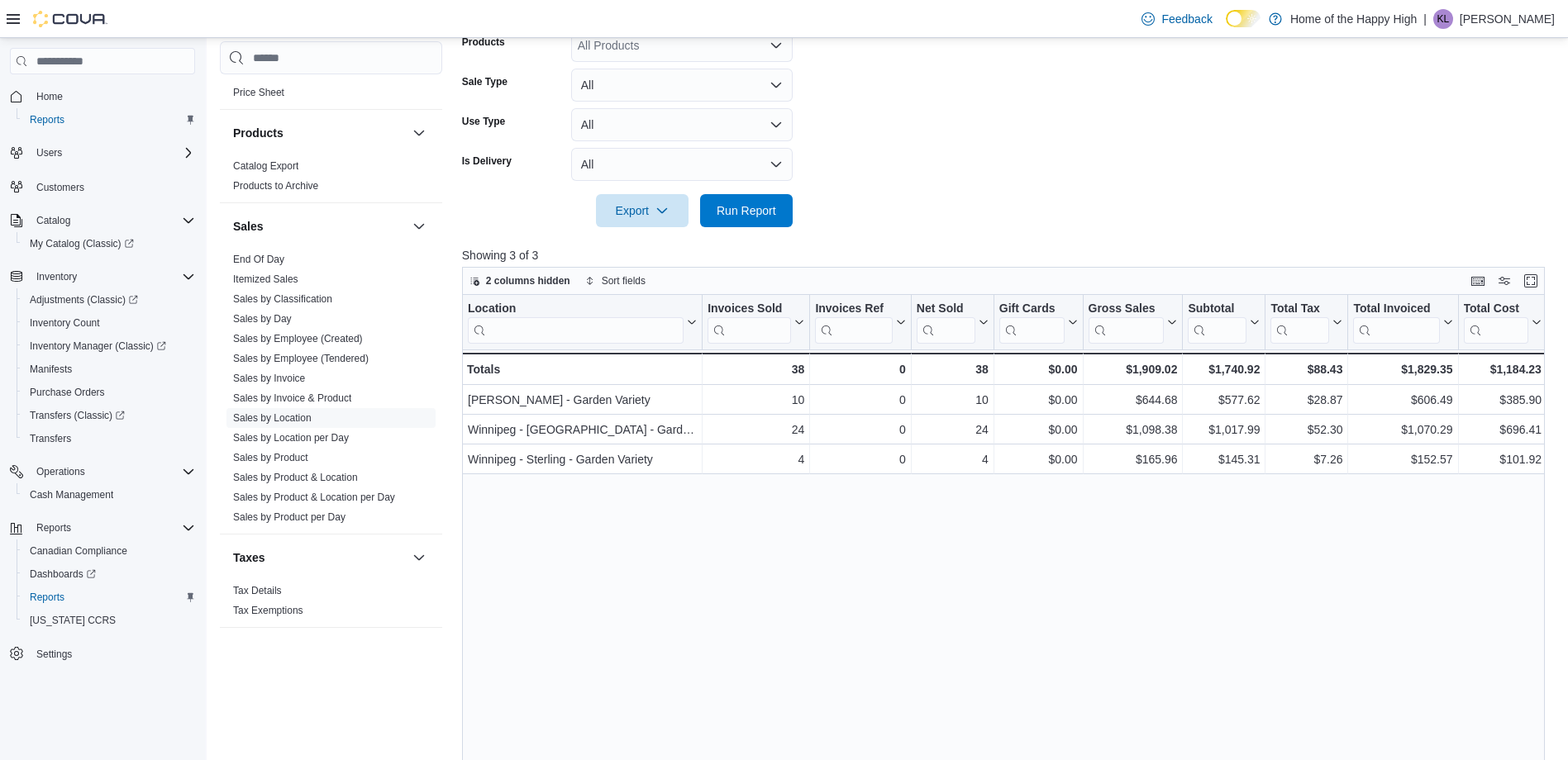
scroll to position [413, 0]
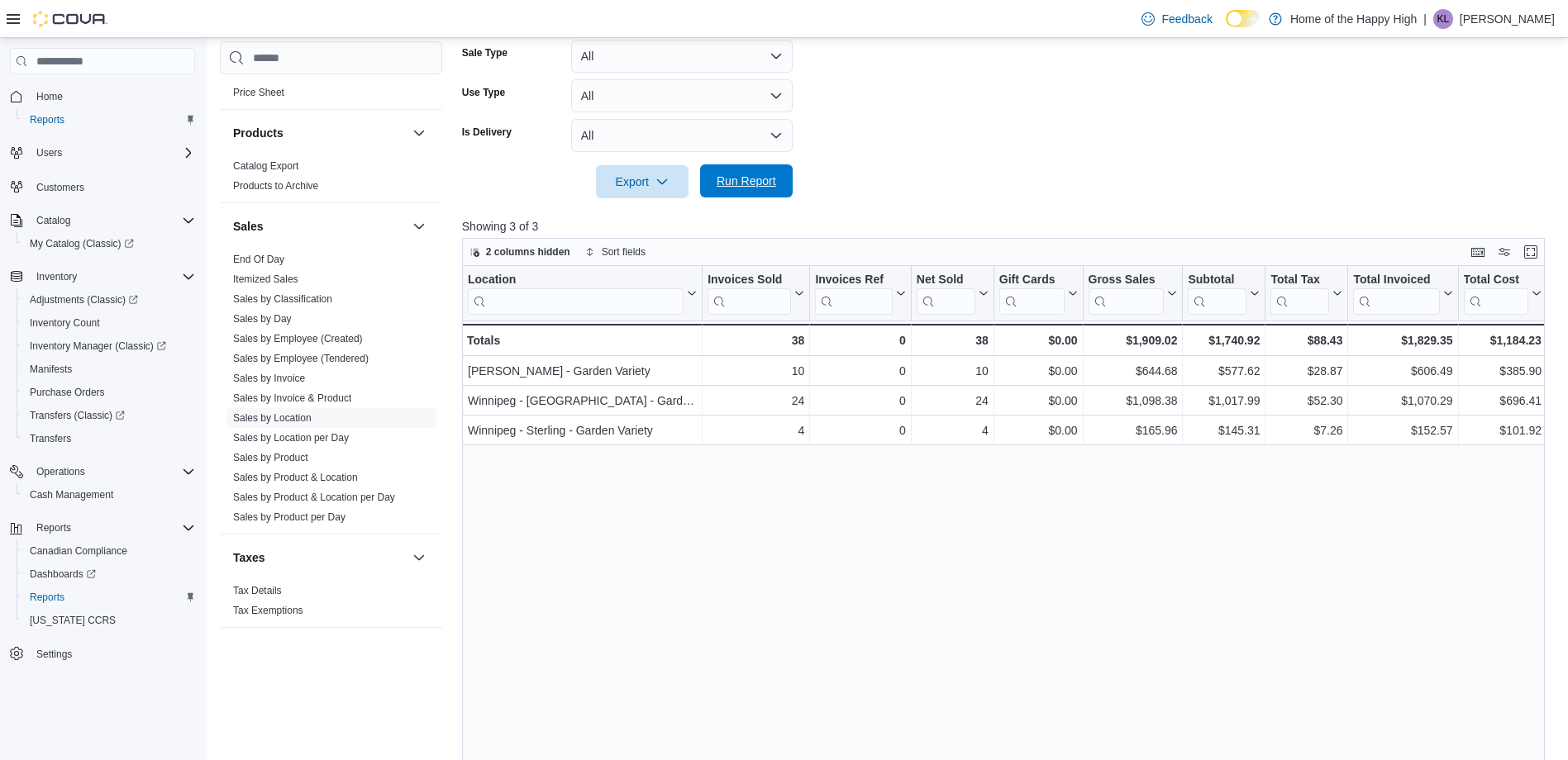
click at [719, 191] on span "Run Report" at bounding box center [746, 181] width 73 height 33
